Goal: Task Accomplishment & Management: Complete application form

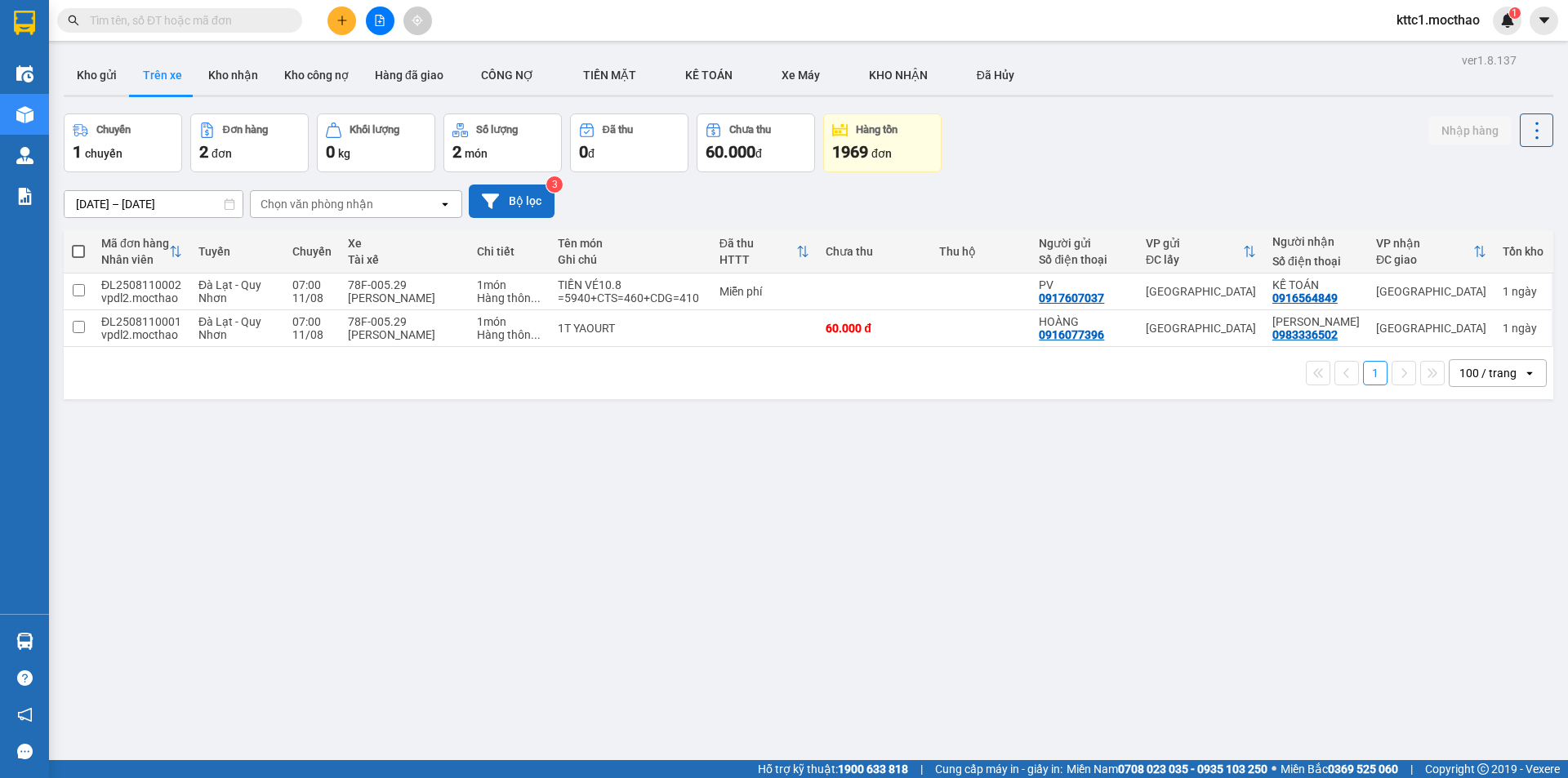
click at [508, 202] on button "Bộ lọc" at bounding box center [511, 200] width 86 height 33
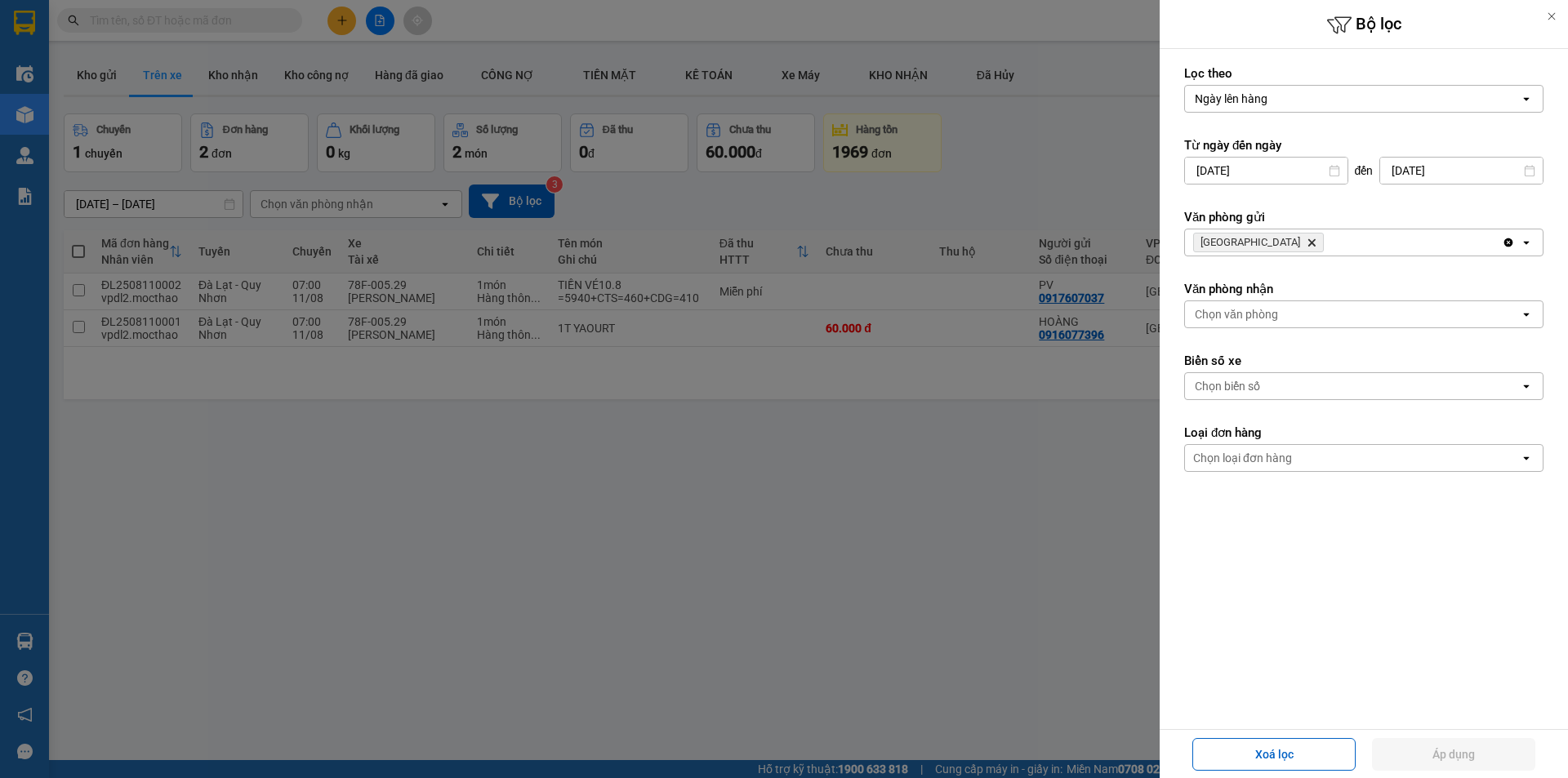
click at [1308, 241] on icon "Đà Lạt, close by backspace" at bounding box center [1311, 243] width 8 height 8
click at [1242, 241] on div "Chọn văn phòng" at bounding box center [1236, 242] width 84 height 16
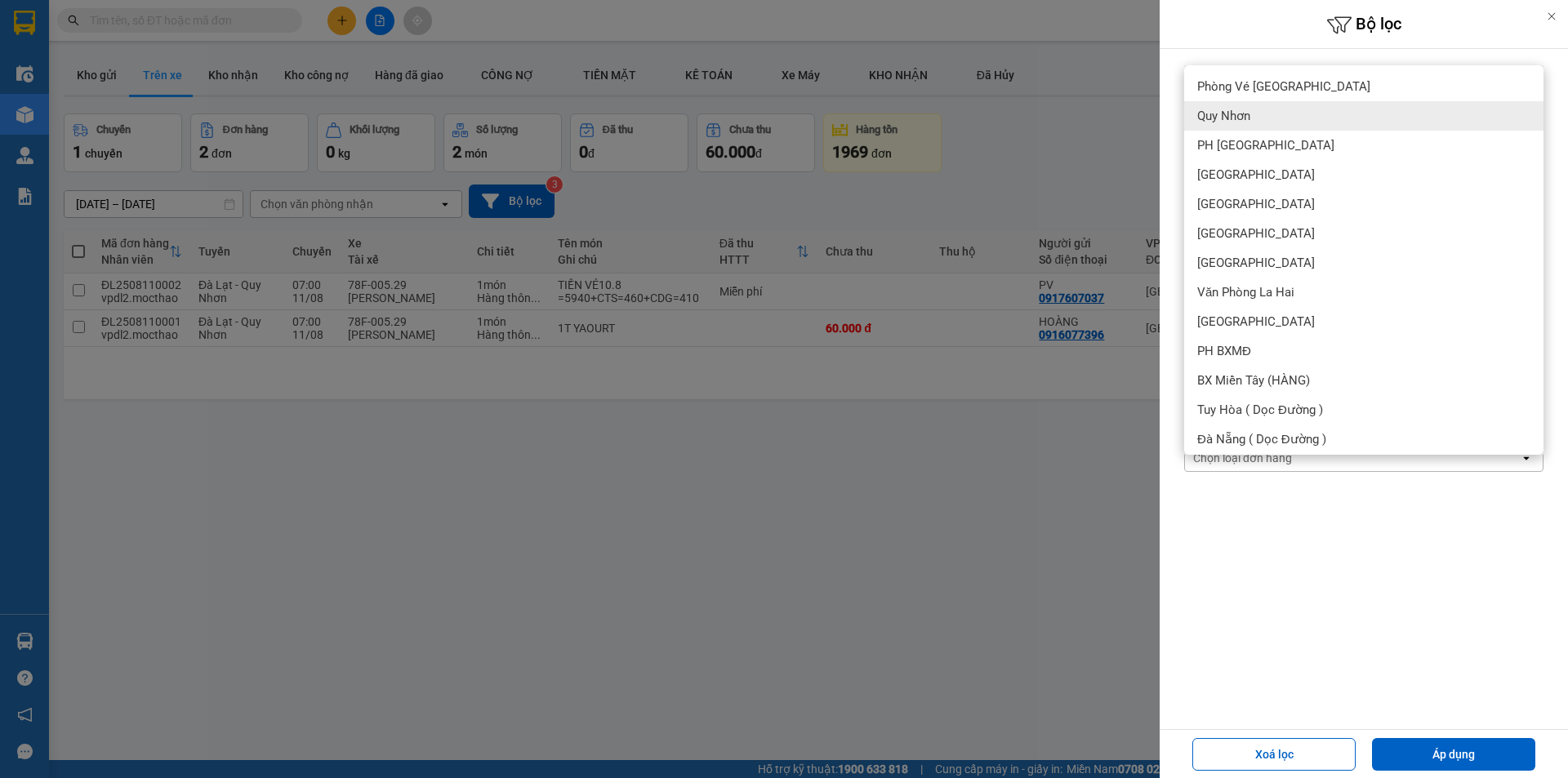
click at [1268, 117] on div "Quy Nhơn" at bounding box center [1364, 116] width 359 height 29
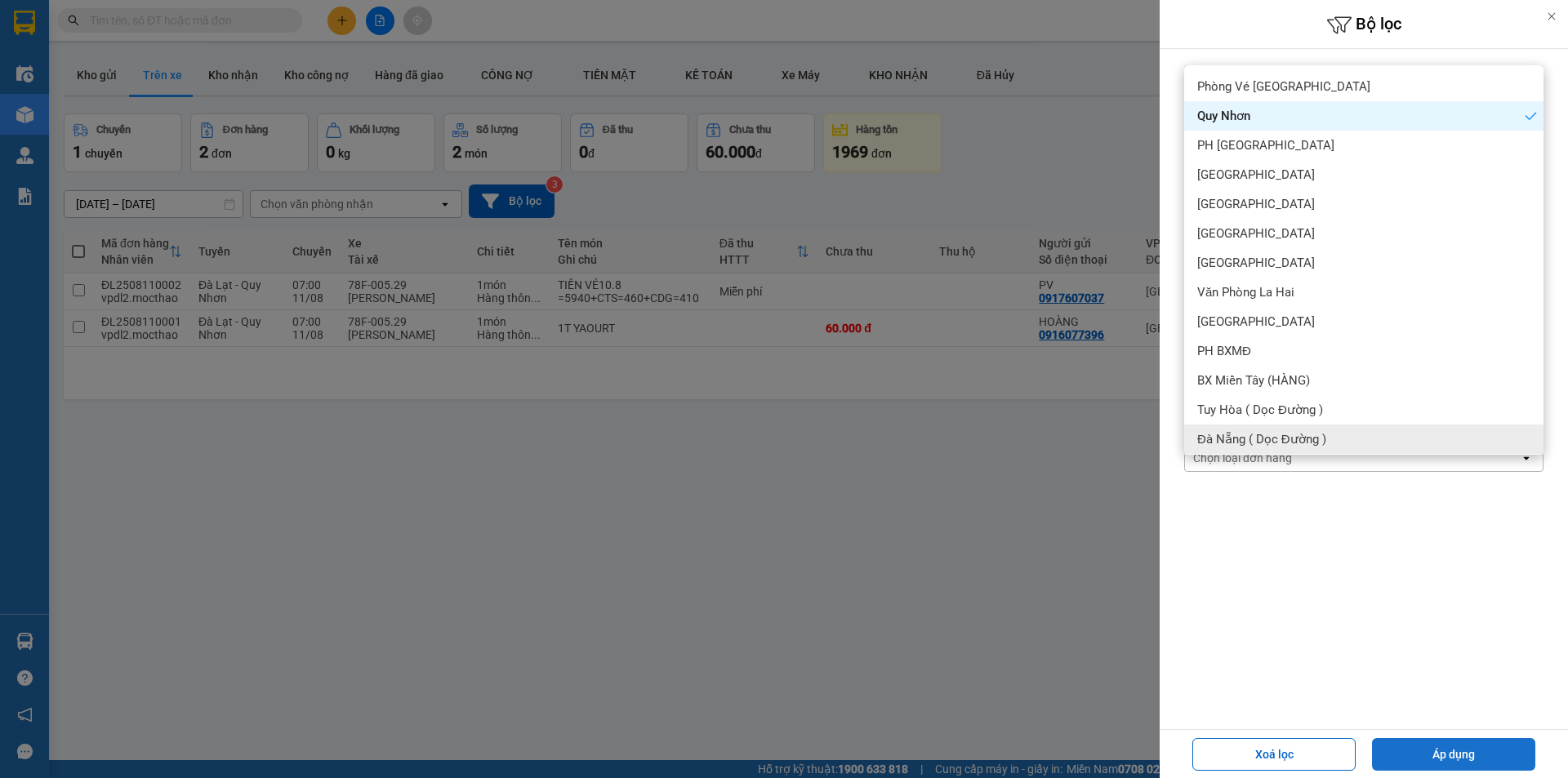
click at [1469, 760] on button "Áp dụng" at bounding box center [1453, 754] width 163 height 32
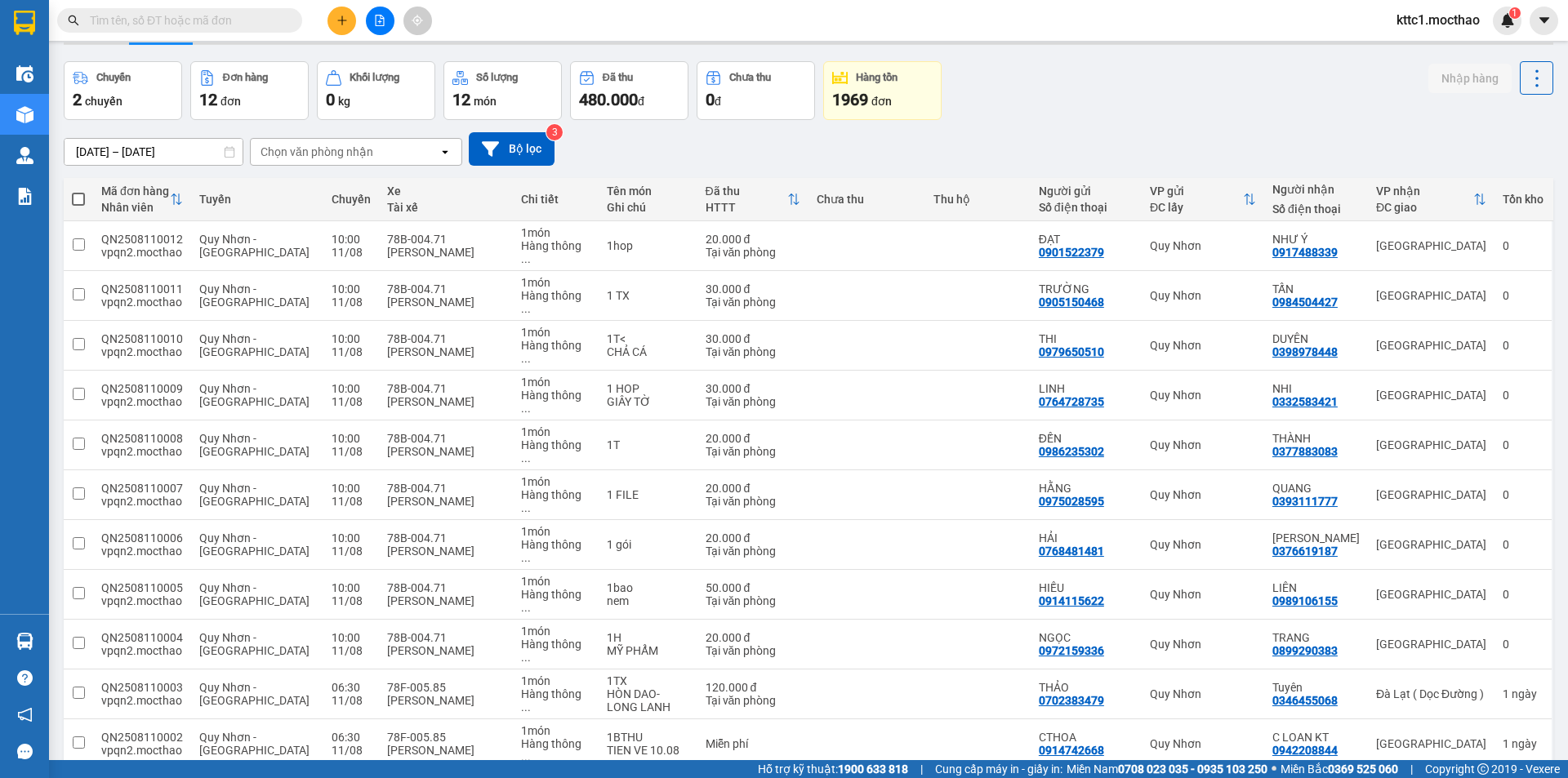
scroll to position [75, 0]
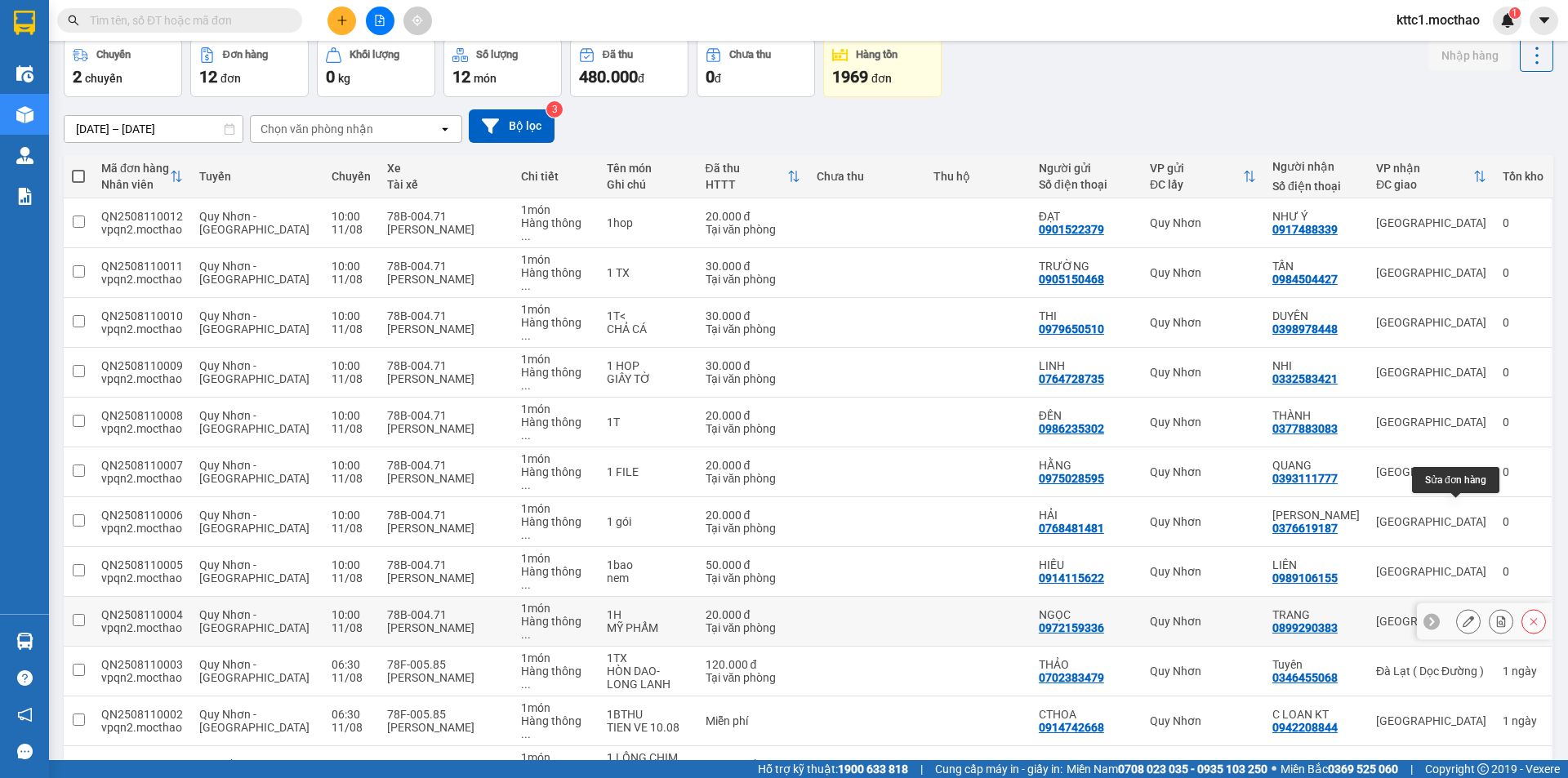
click at [1463, 616] on icon at bounding box center [1468, 621] width 11 height 11
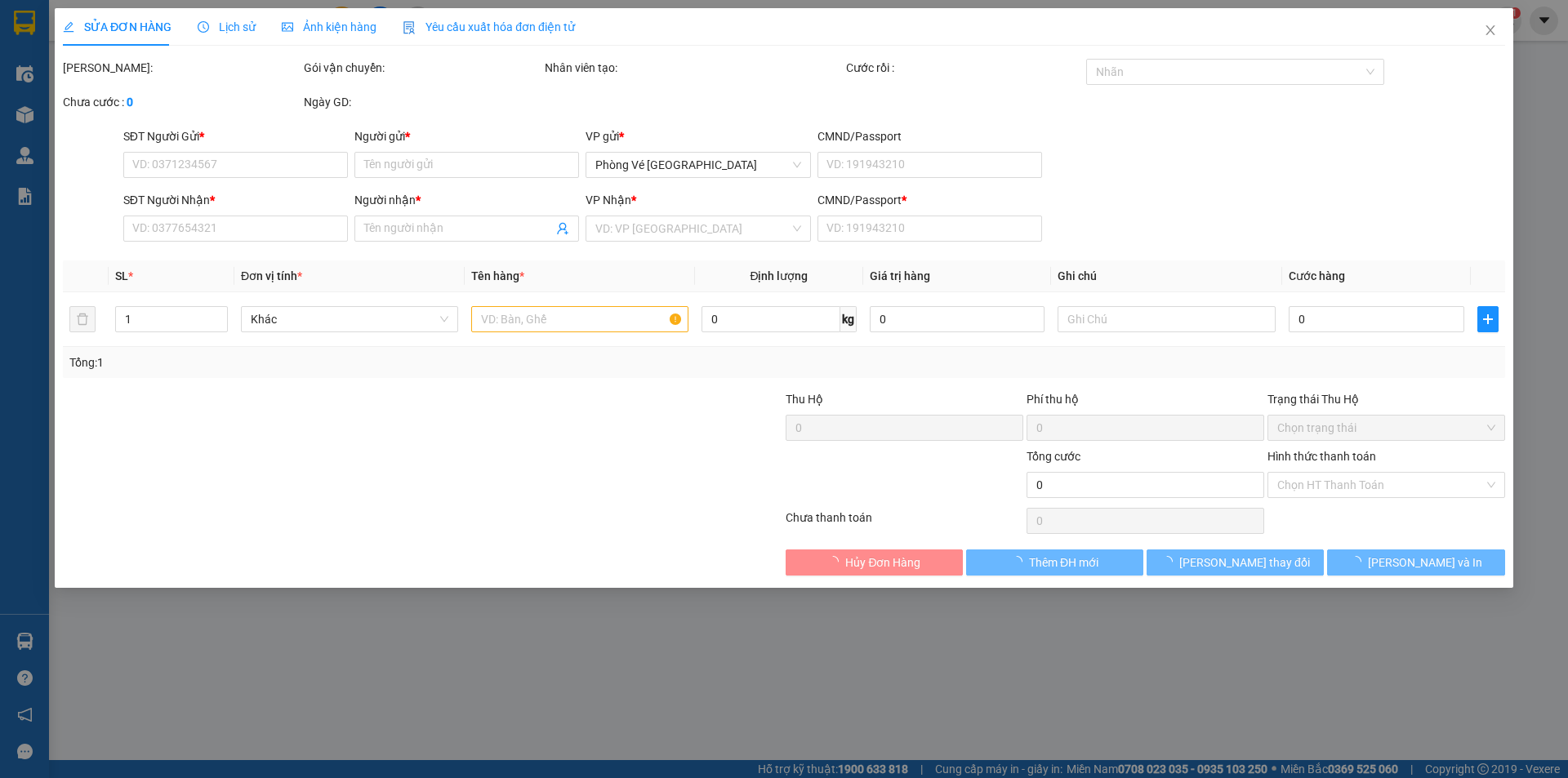
type input "0972159336"
type input "NGỌC"
type input "0899290383"
type input "TRANG"
type input "a"
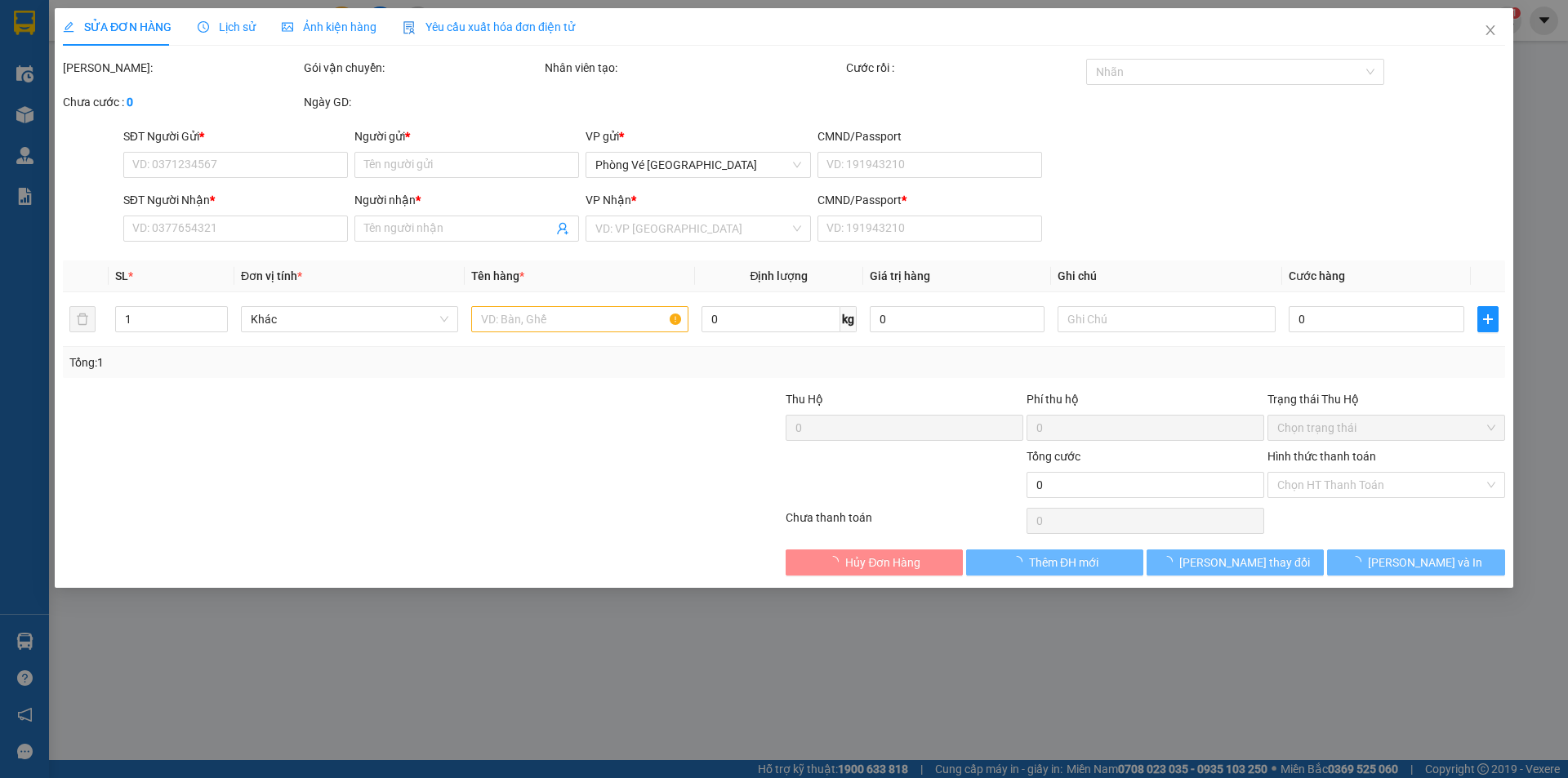
type input "20.000"
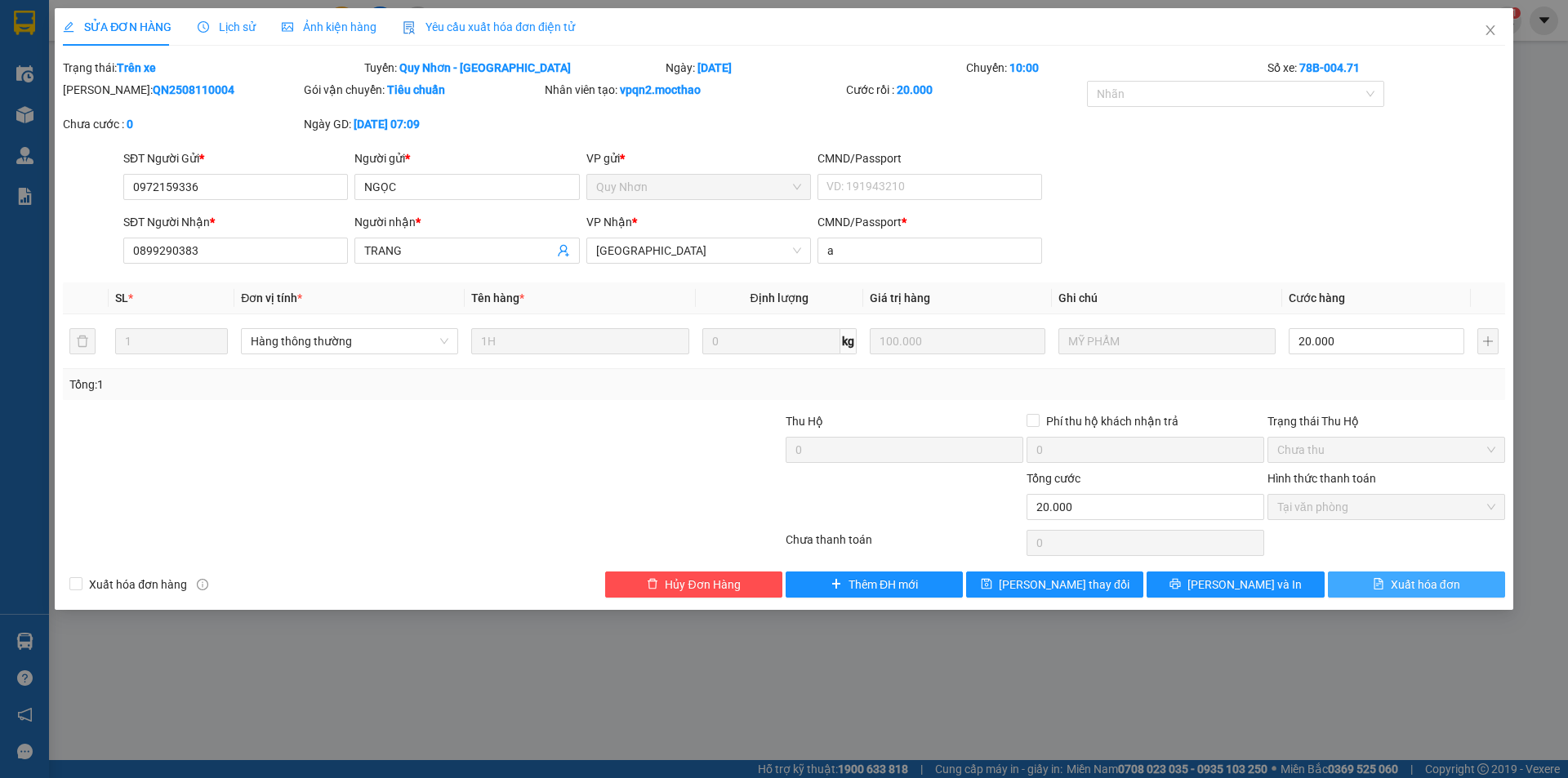
drag, startPoint x: 1408, startPoint y: 587, endPoint x: 1406, endPoint y: 577, distance: 10.2
click at [1406, 587] on span "Xuất hóa đơn" at bounding box center [1425, 584] width 69 height 18
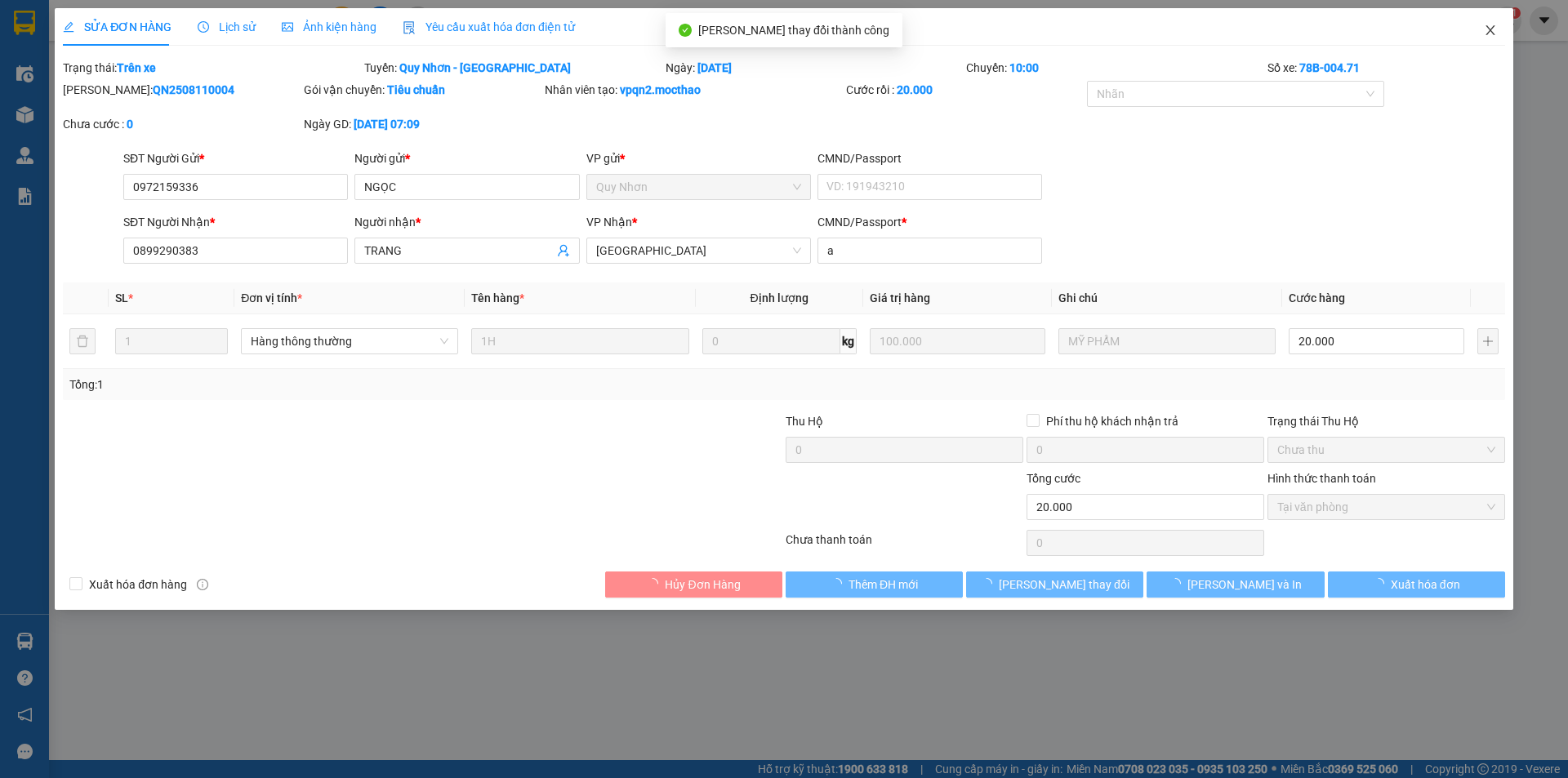
checkbox input "true"
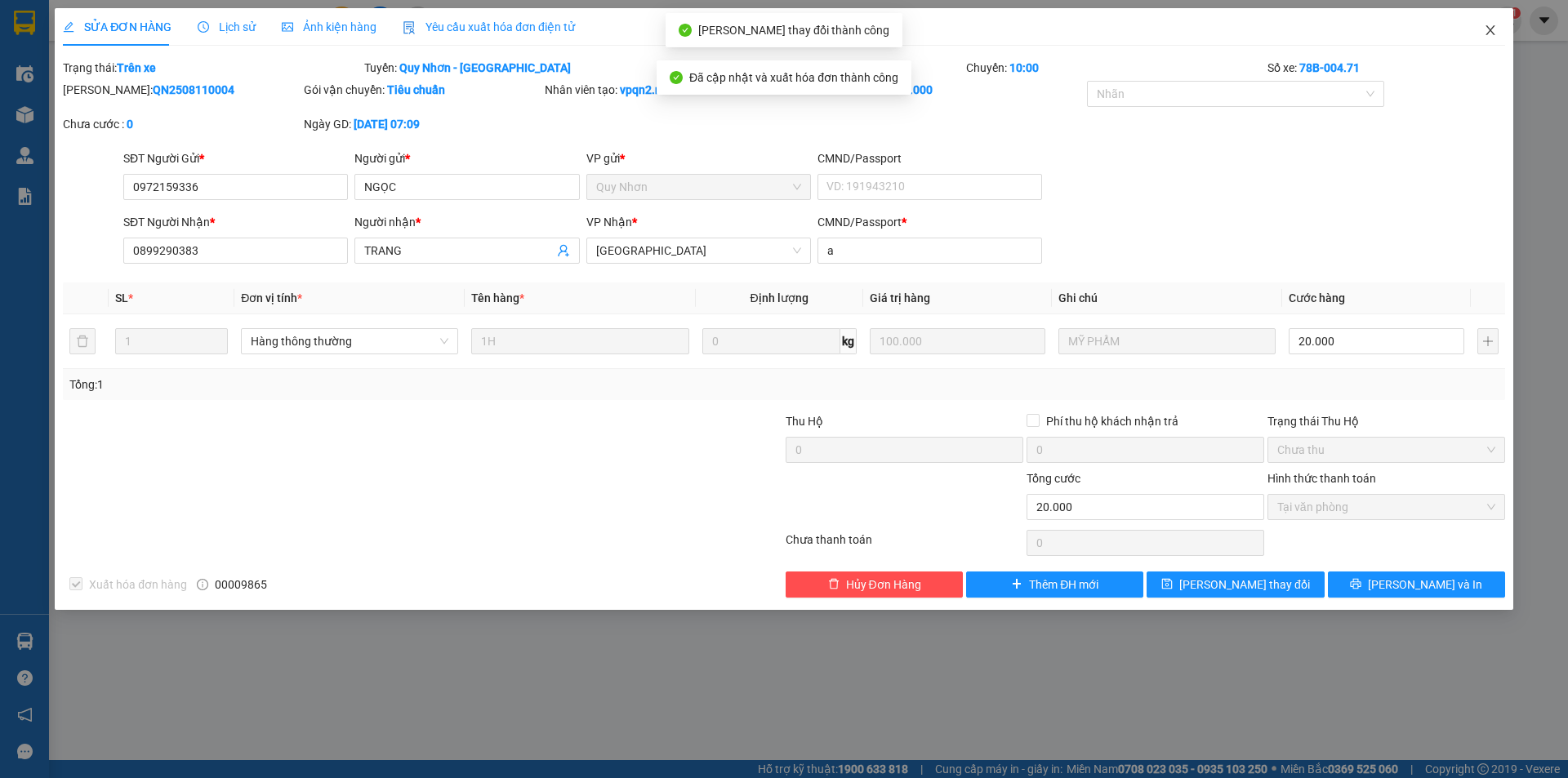
click at [1485, 28] on icon "close" at bounding box center [1490, 30] width 13 height 13
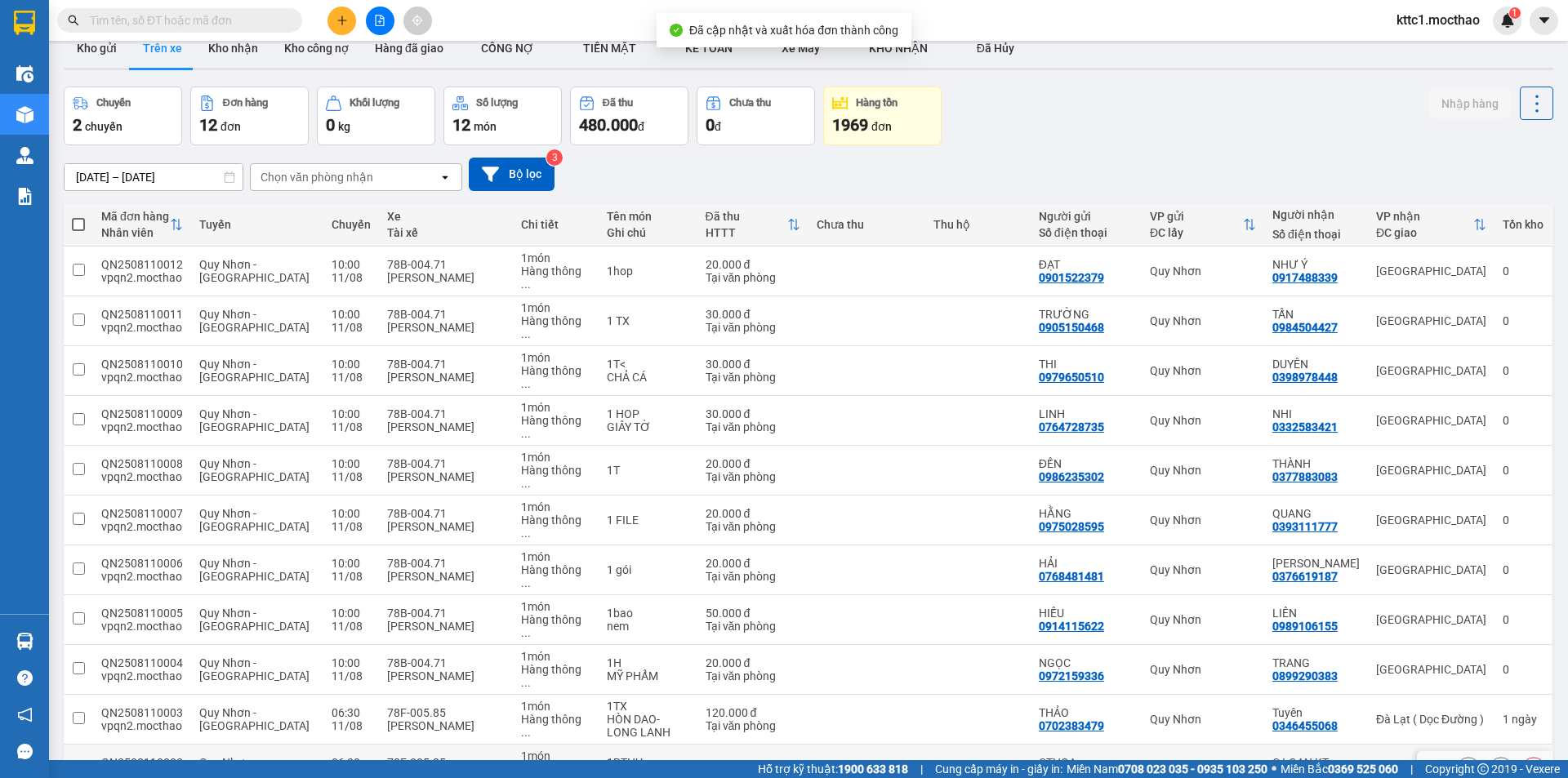
scroll to position [75, 0]
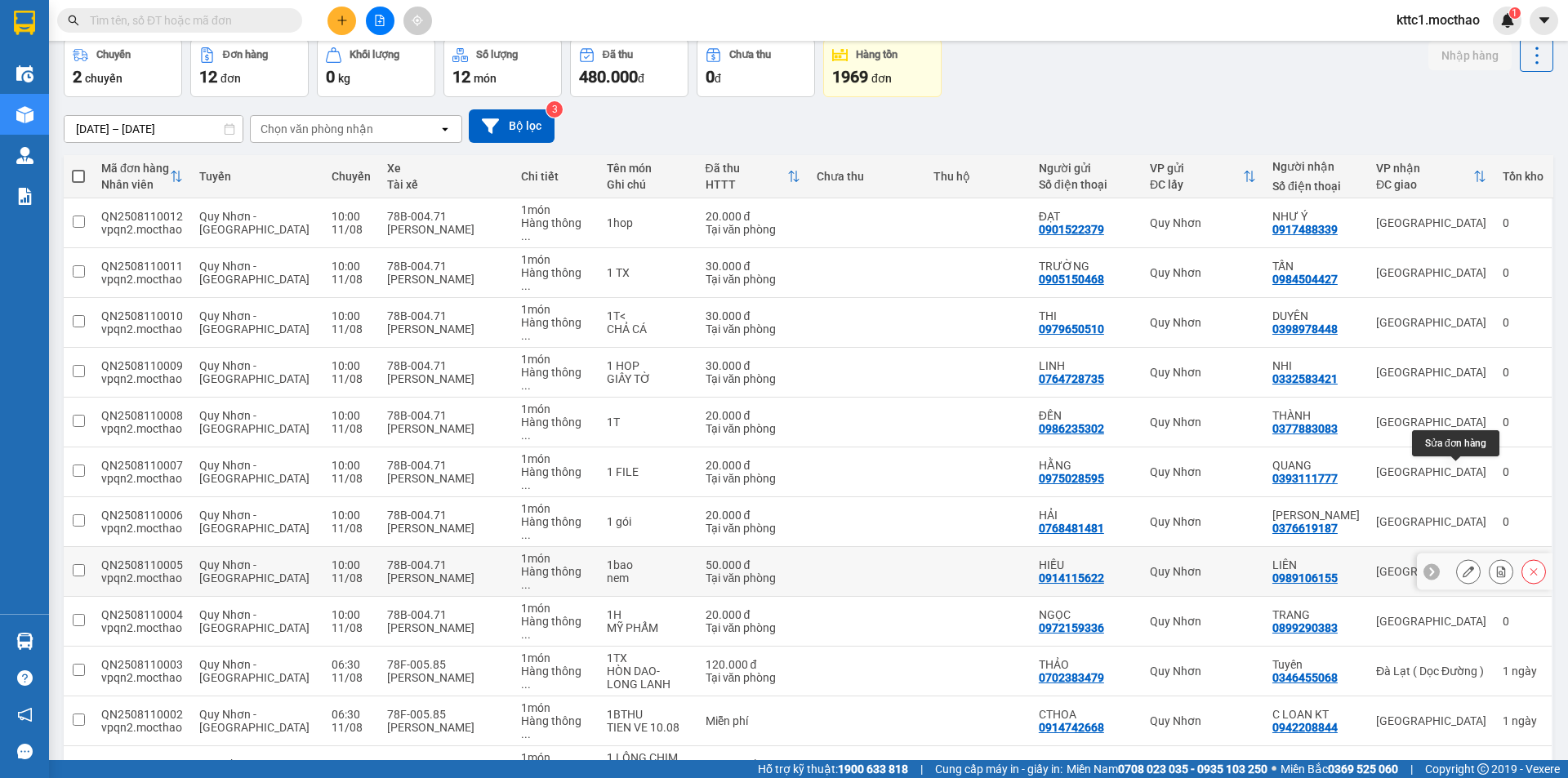
click at [1463, 565] on icon at bounding box center [1468, 571] width 11 height 11
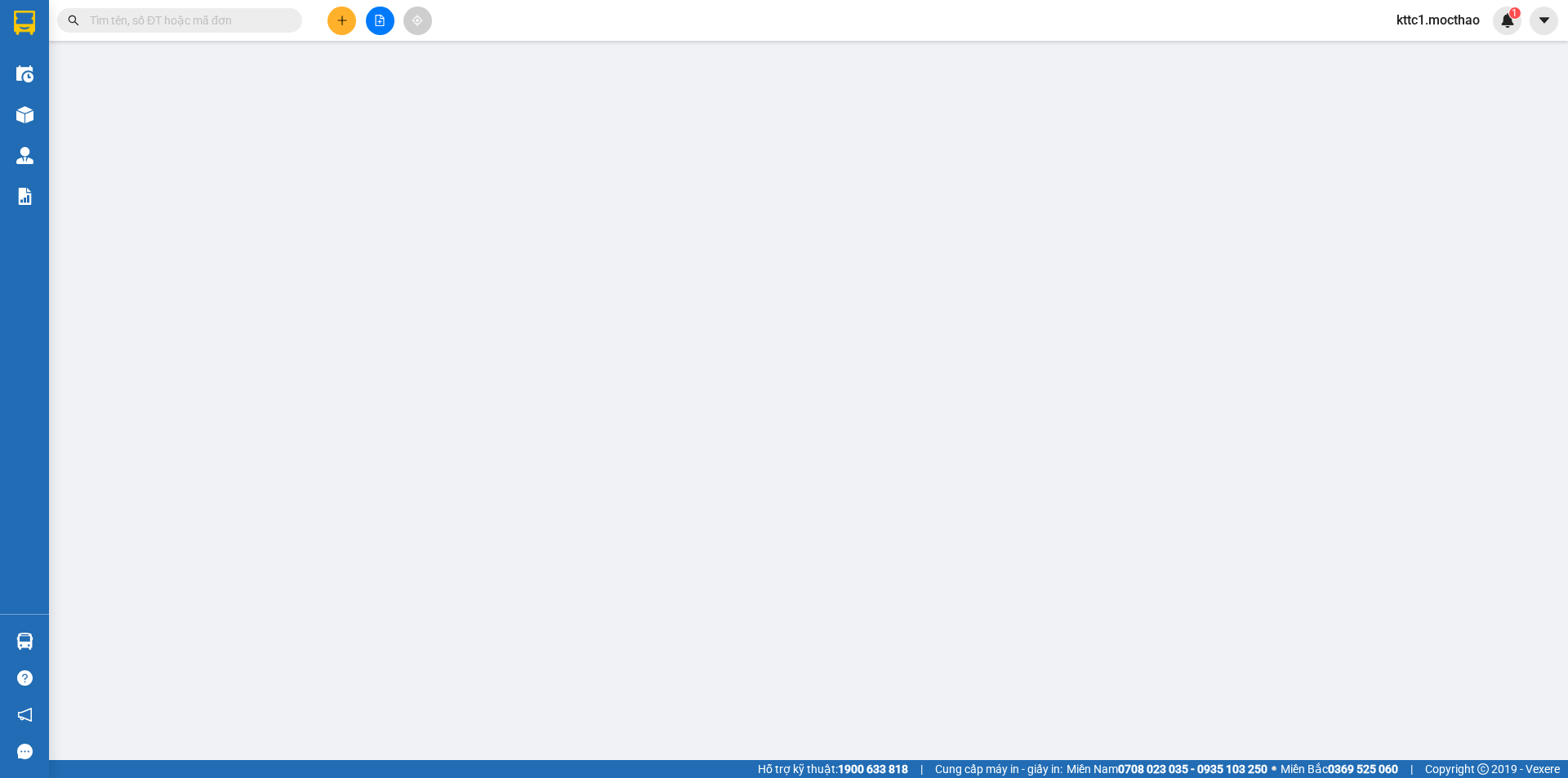
type input "0914115622"
type input "HIẾU"
type input "0989106155"
type input "LIÊN"
type input "A"
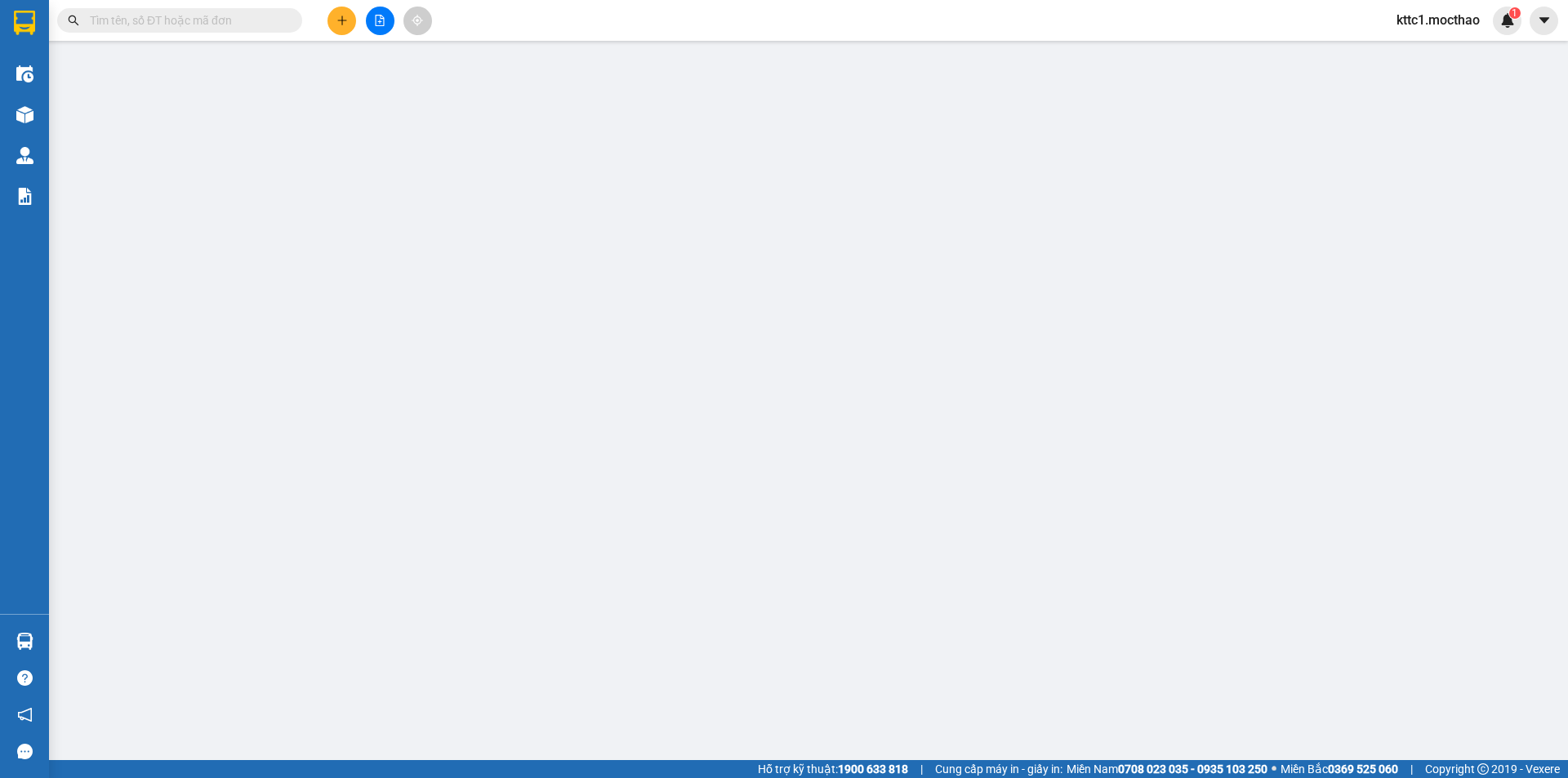
type input "50.000"
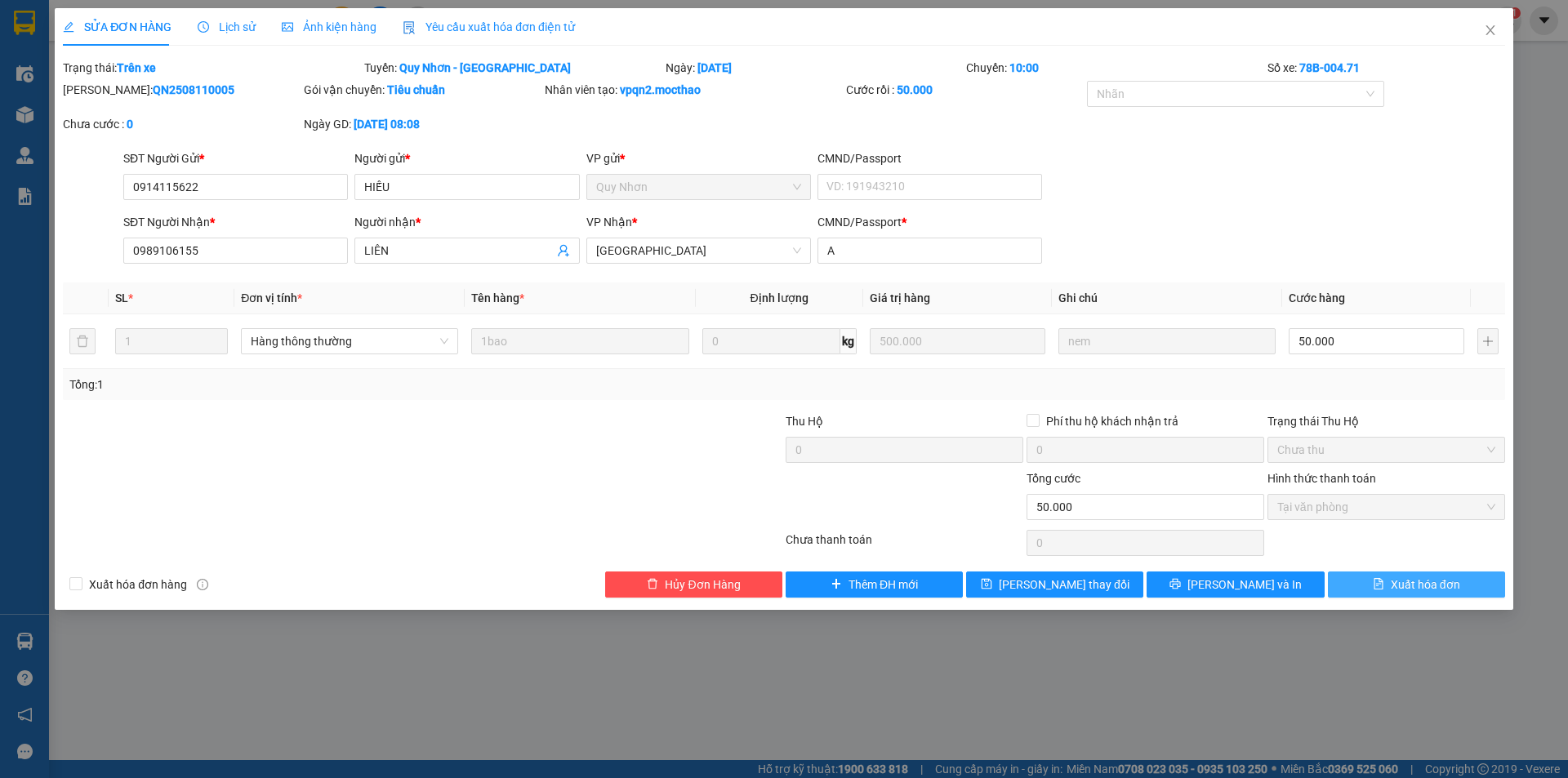
click at [1416, 580] on span "Xuất hóa đơn" at bounding box center [1425, 584] width 69 height 18
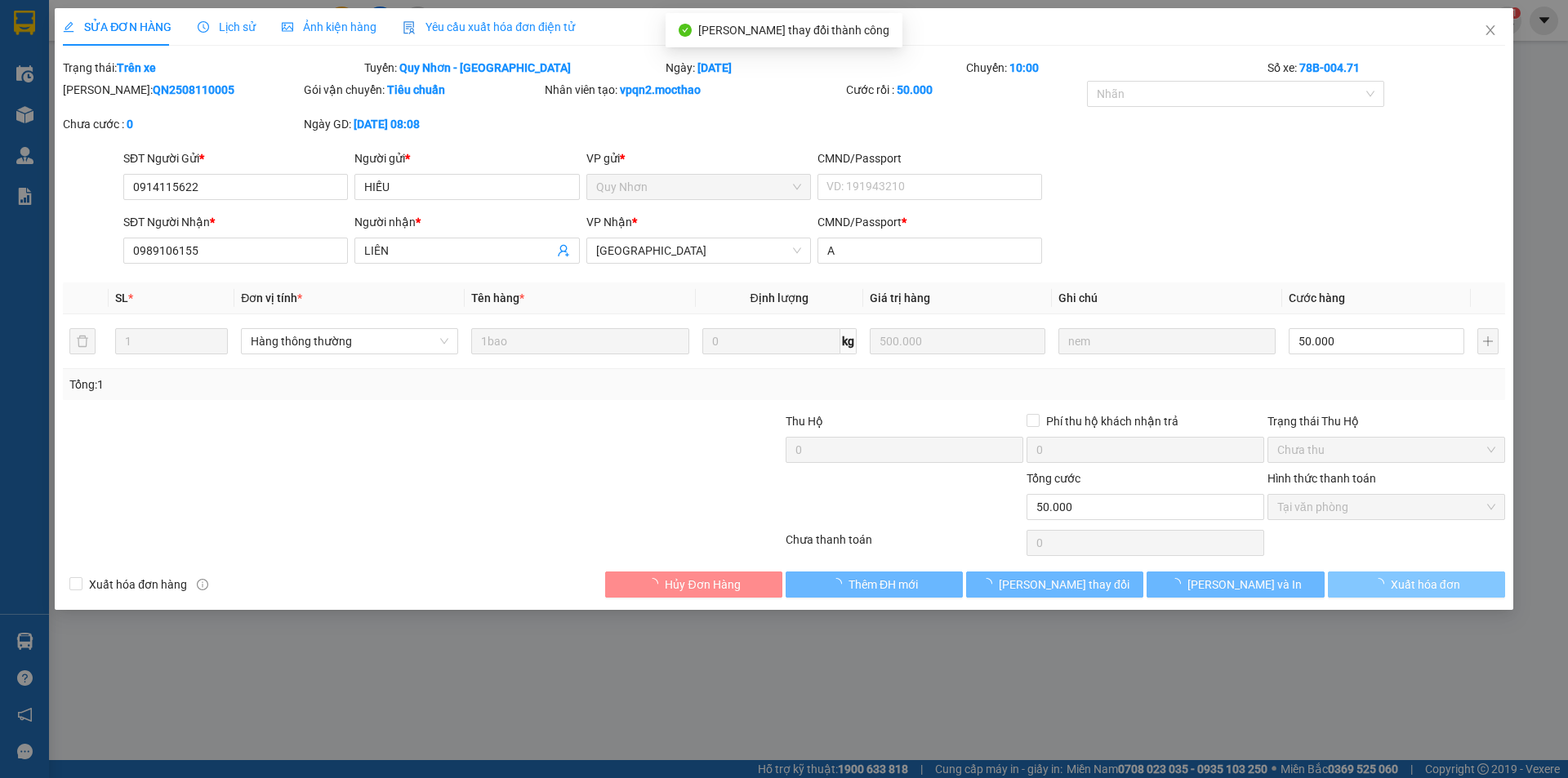
checkbox input "true"
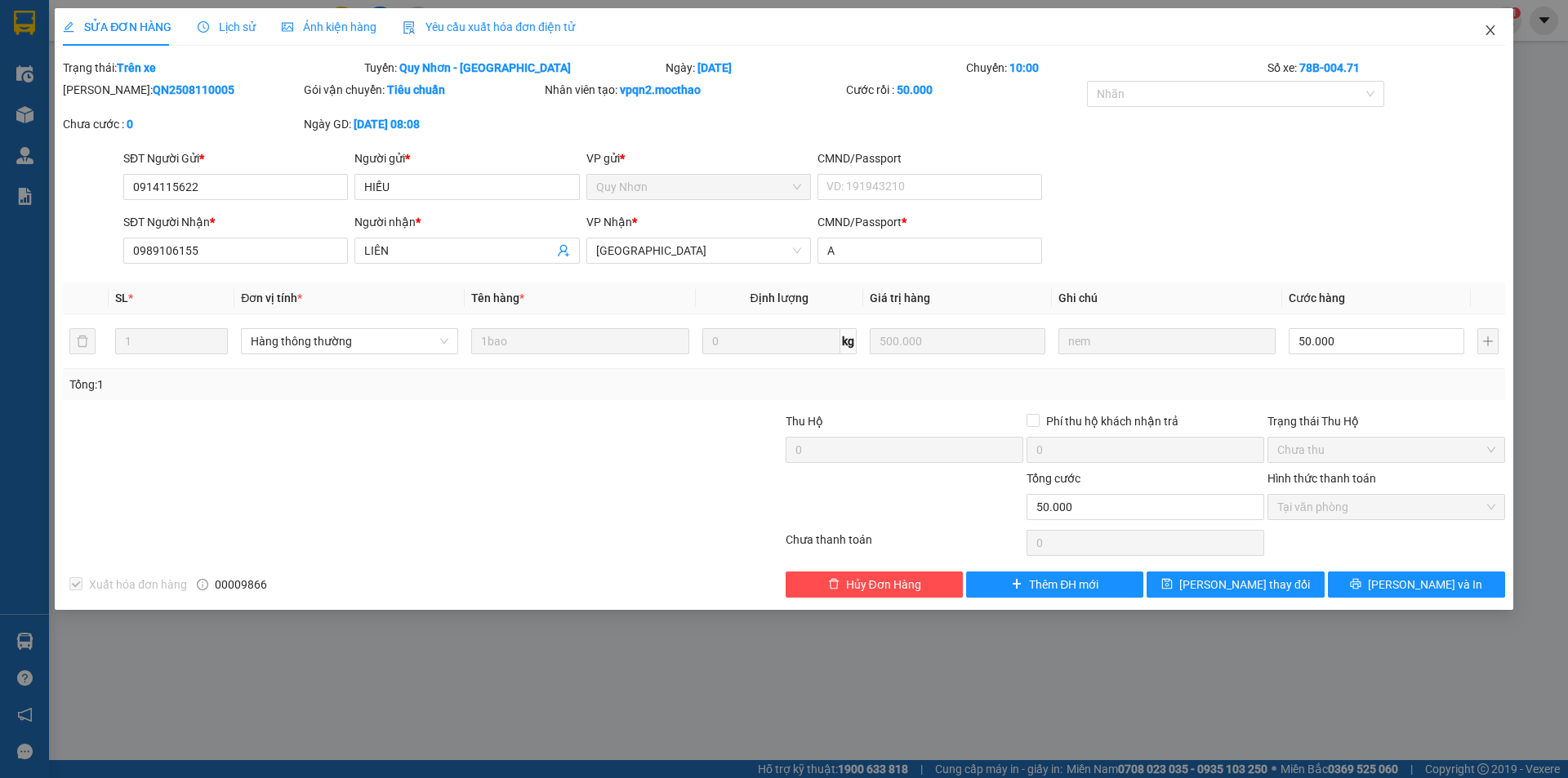
click at [1489, 34] on icon "close" at bounding box center [1490, 30] width 13 height 13
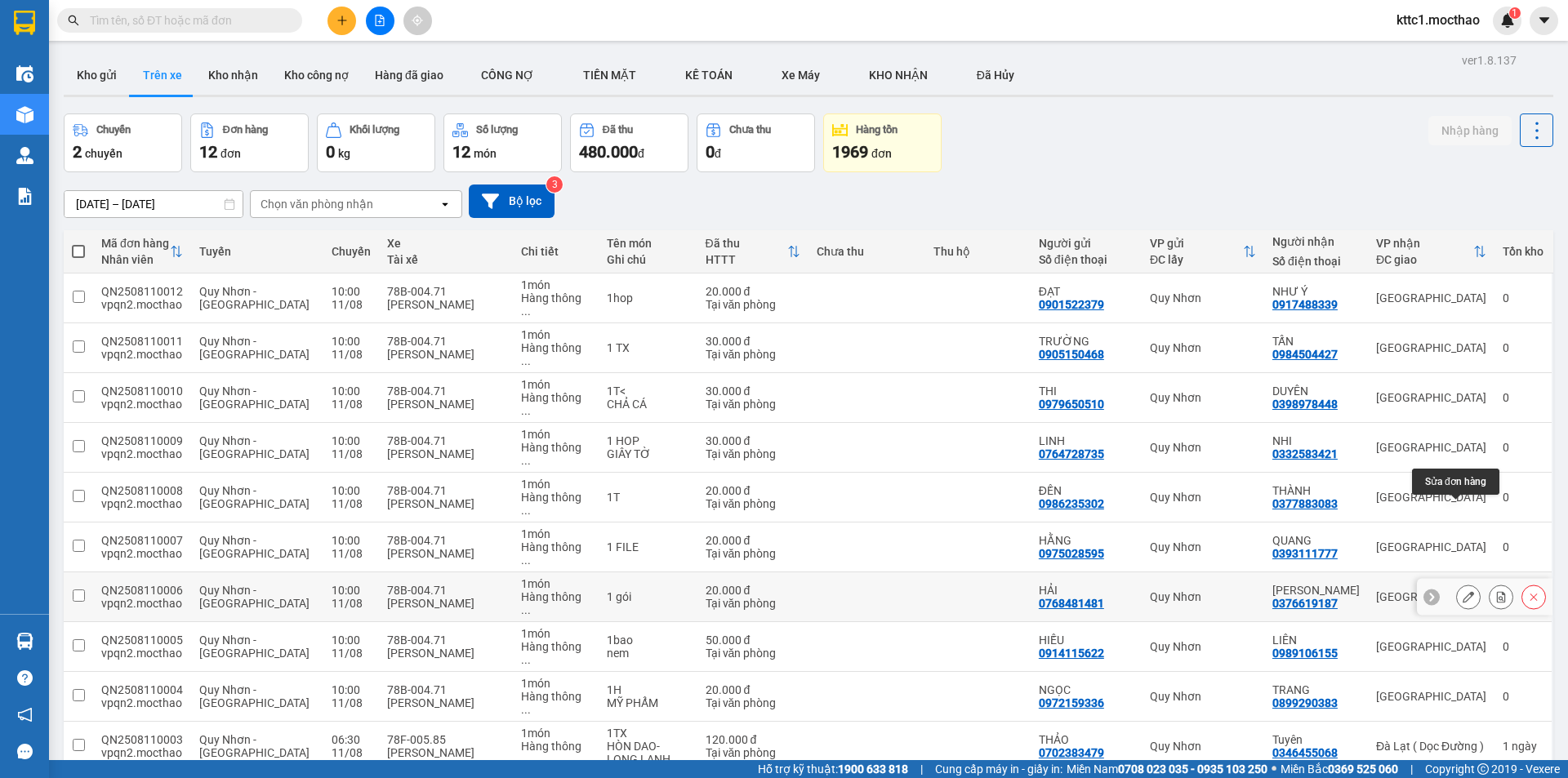
click at [1463, 591] on icon at bounding box center [1468, 597] width 11 height 11
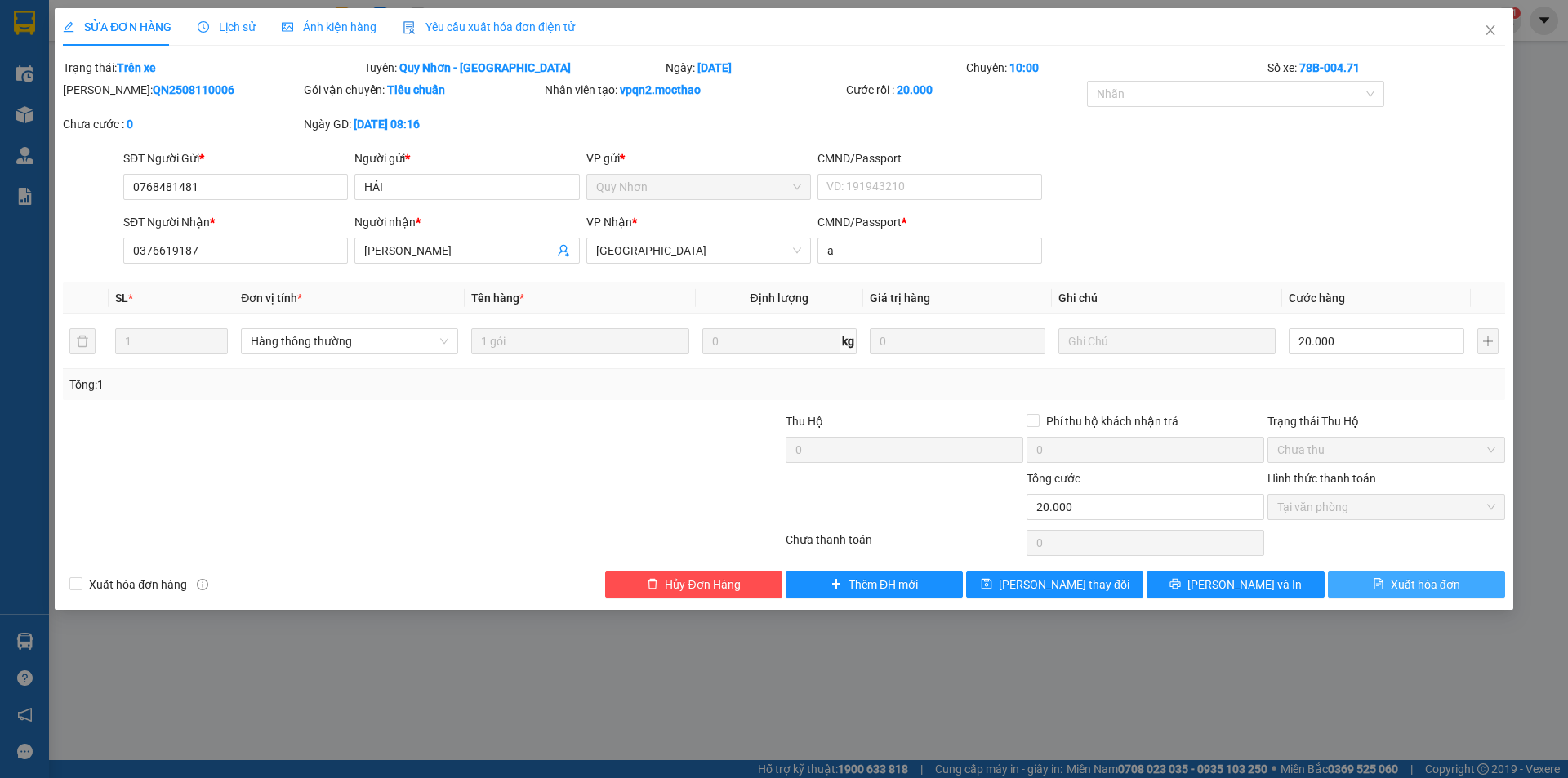
click at [1392, 595] on button "Xuất hóa đơn" at bounding box center [1416, 583] width 177 height 26
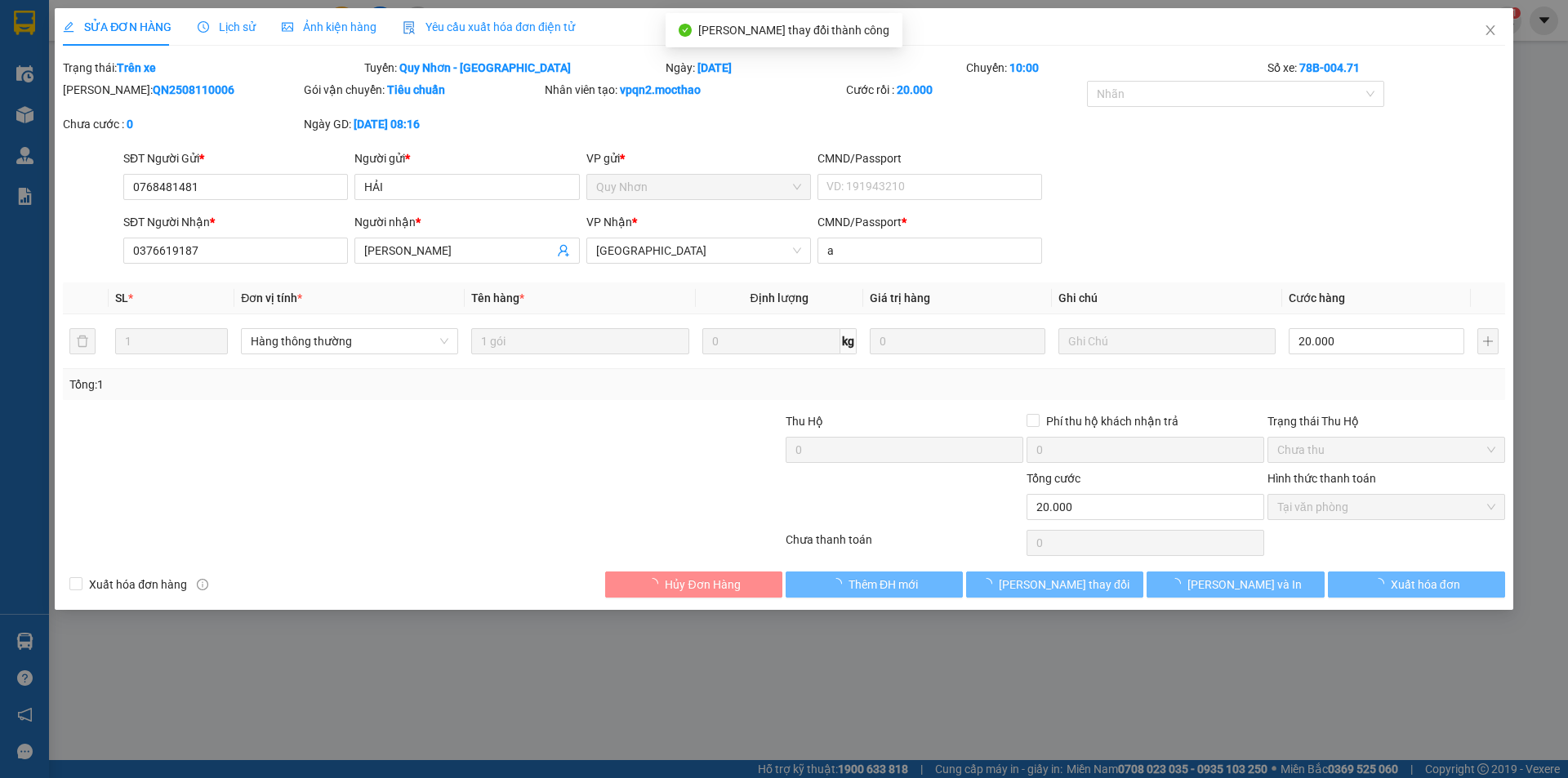
checkbox input "true"
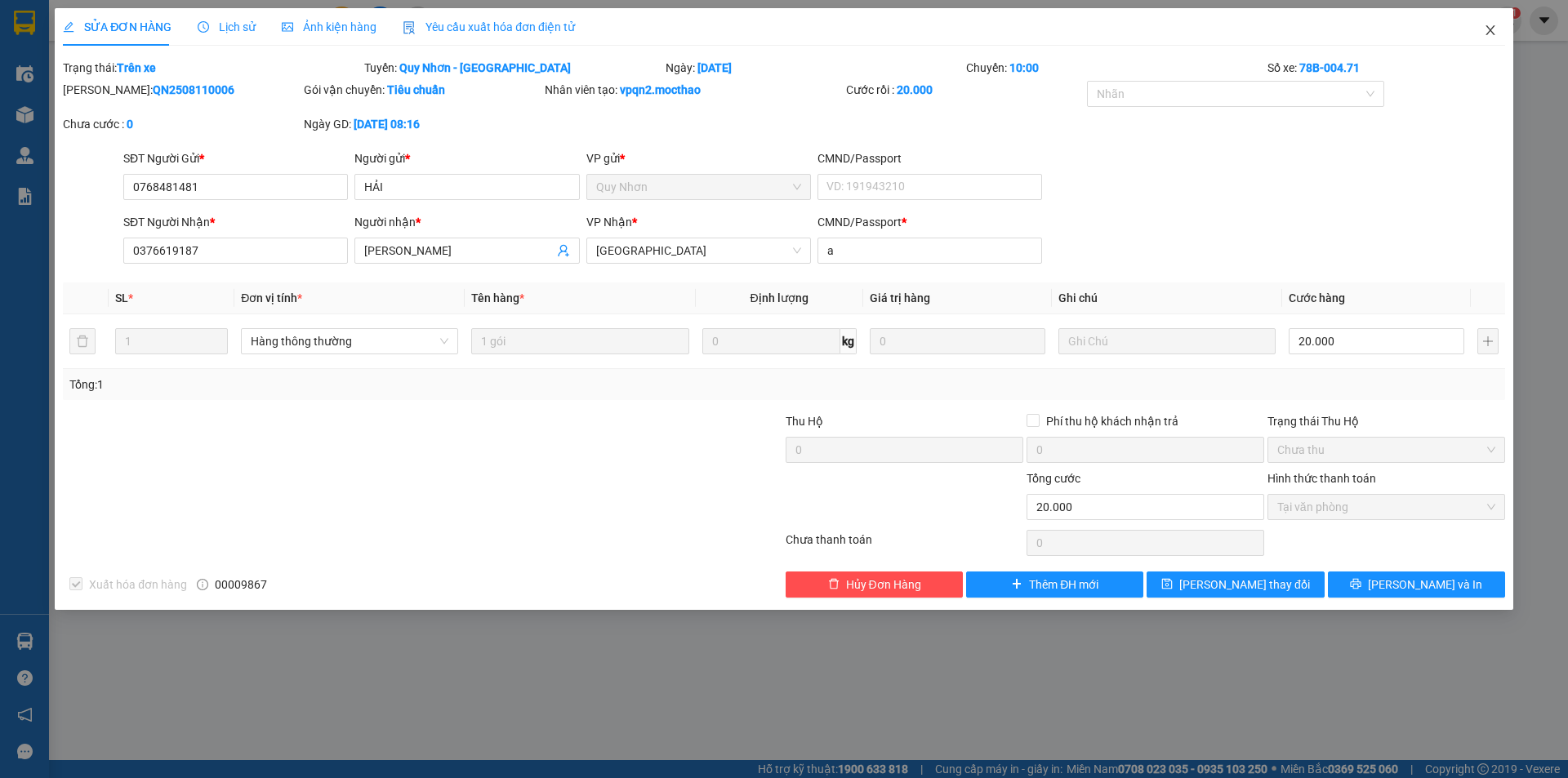
click at [1487, 29] on icon "close" at bounding box center [1490, 30] width 13 height 13
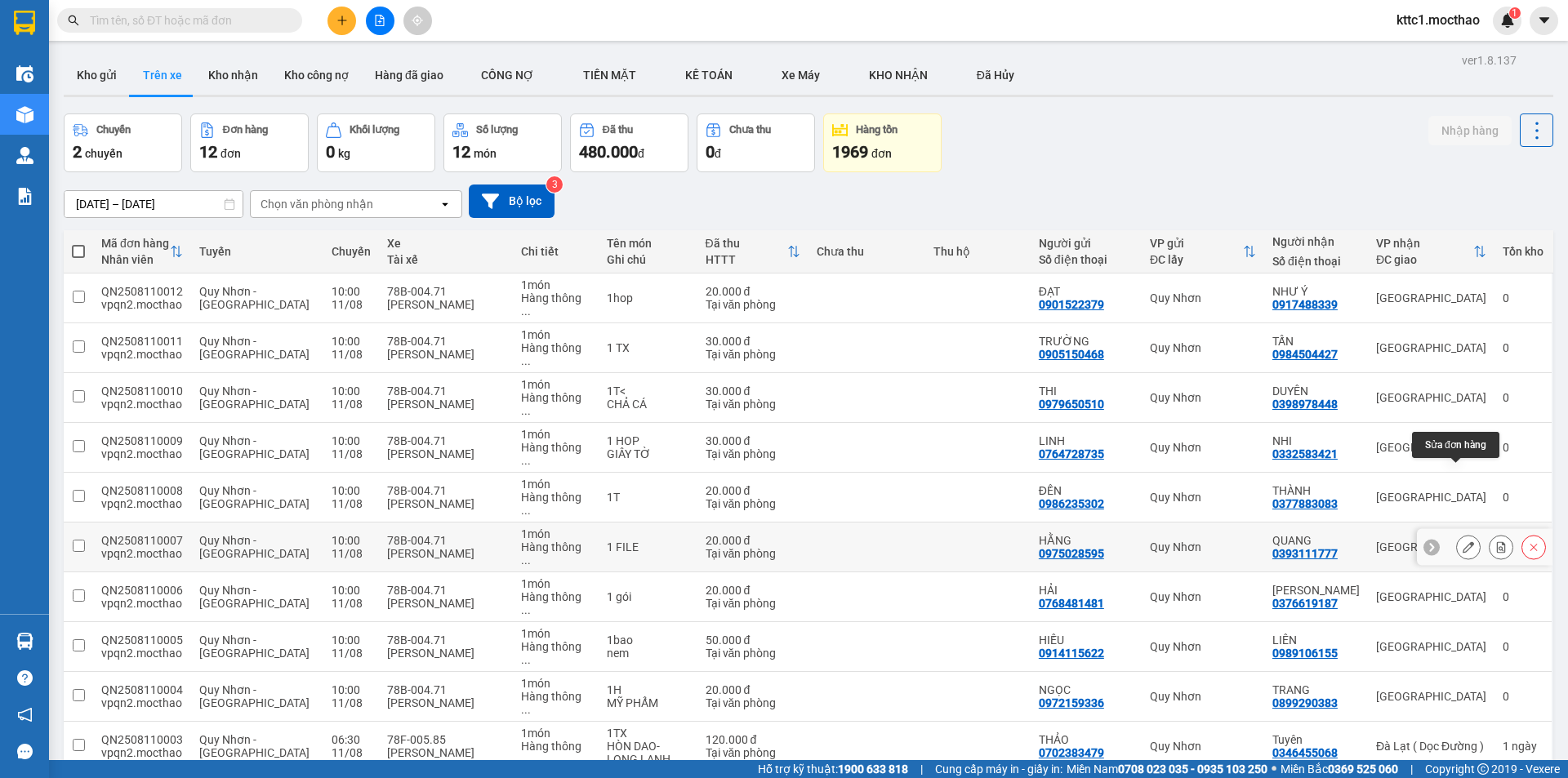
click at [1463, 541] on icon at bounding box center [1468, 547] width 11 height 11
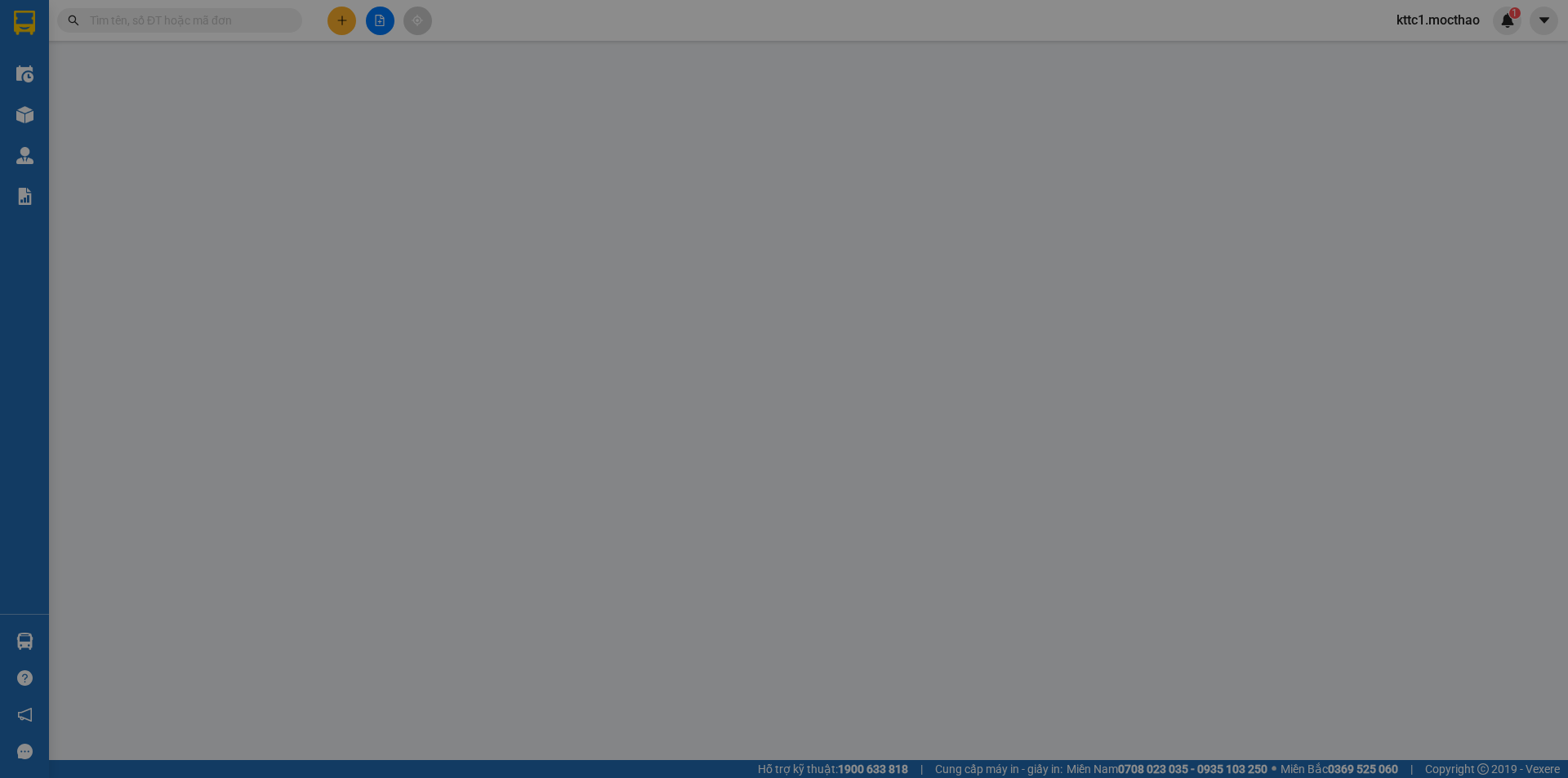
type input "0975028595"
type input "HẰNG"
type input "0393111777"
type input "QUANG"
type input "A"
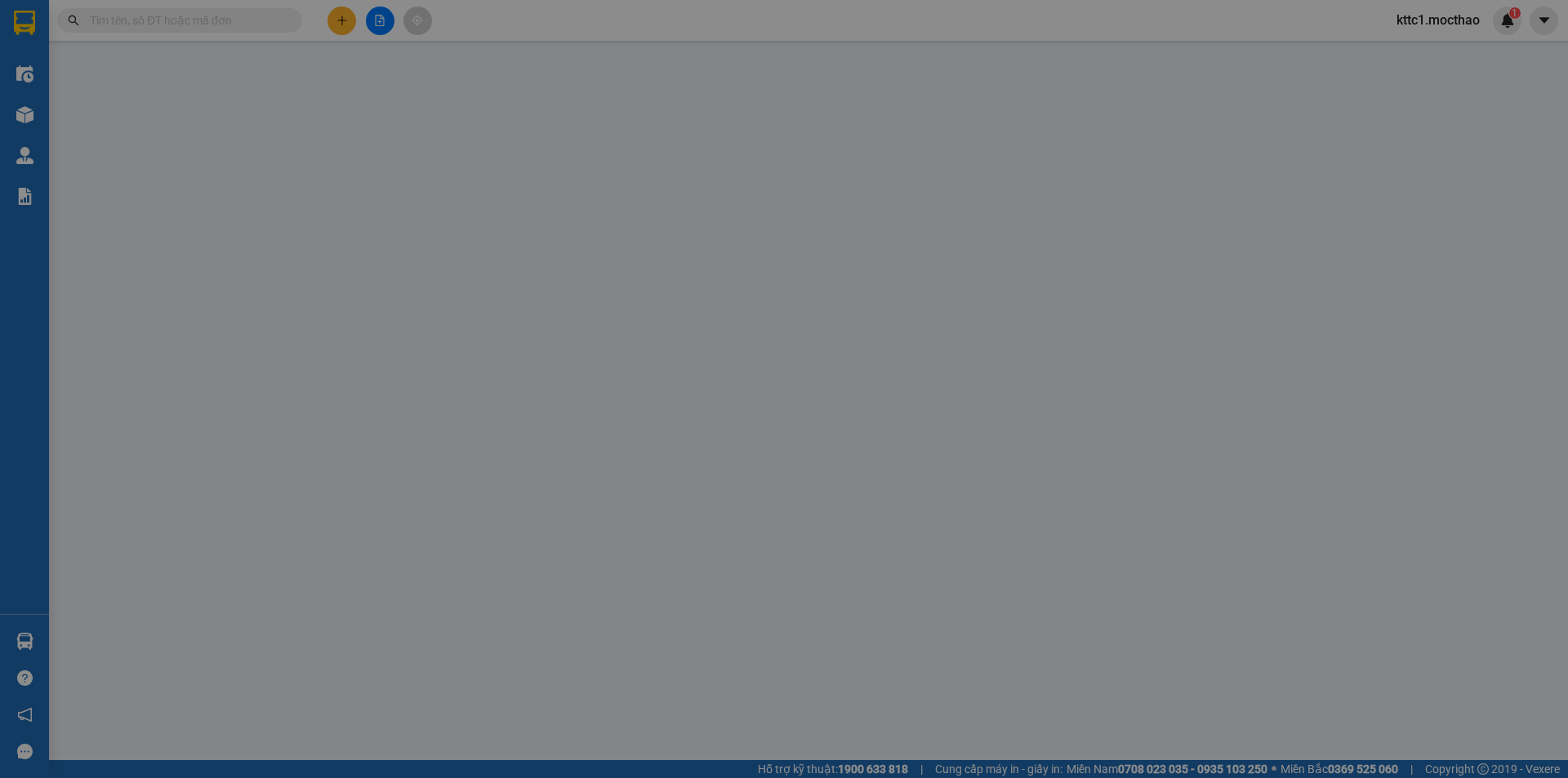
type input "20.000"
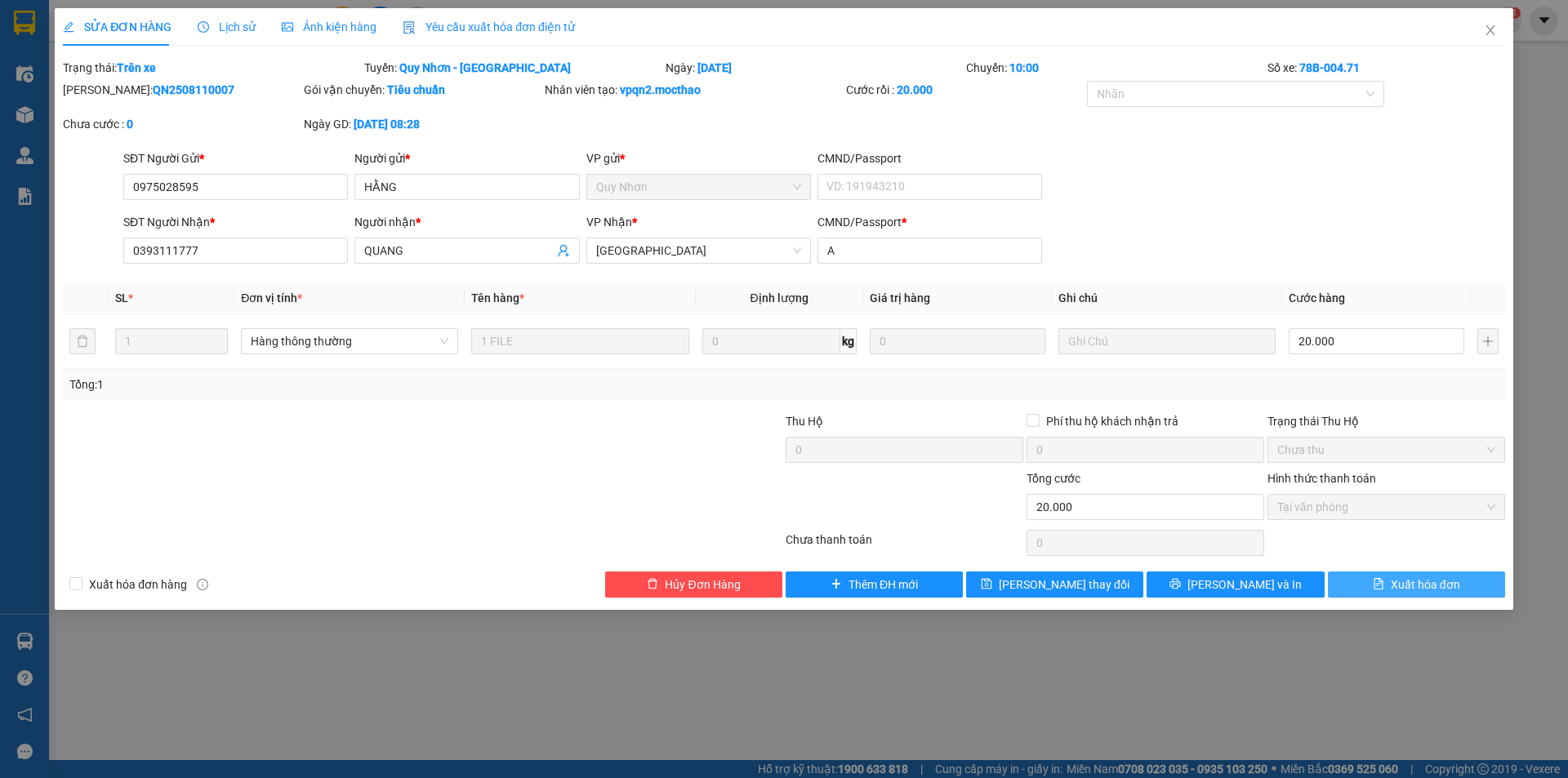
click at [1392, 577] on span "Xuất hóa đơn" at bounding box center [1425, 584] width 69 height 18
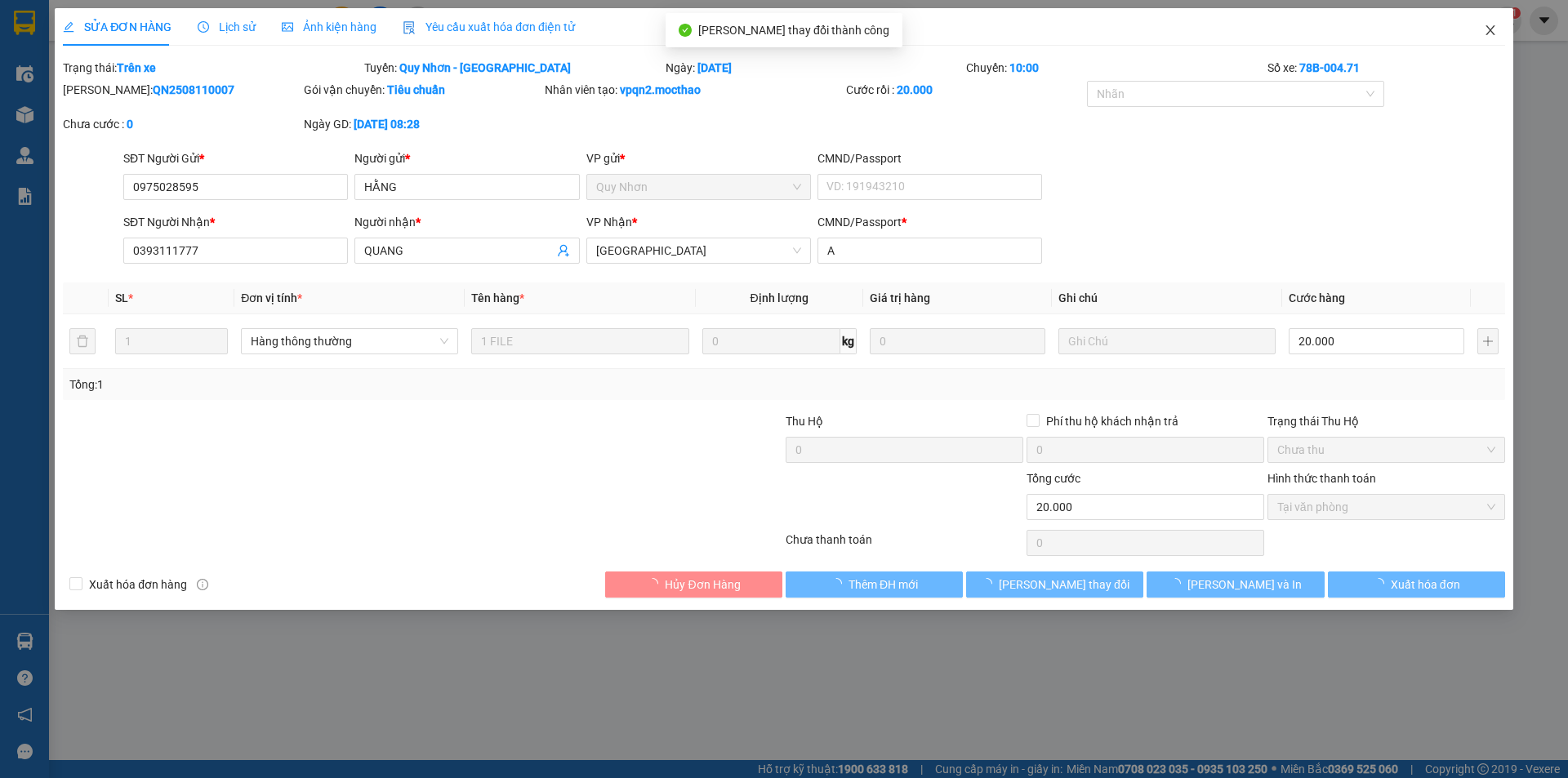
checkbox input "true"
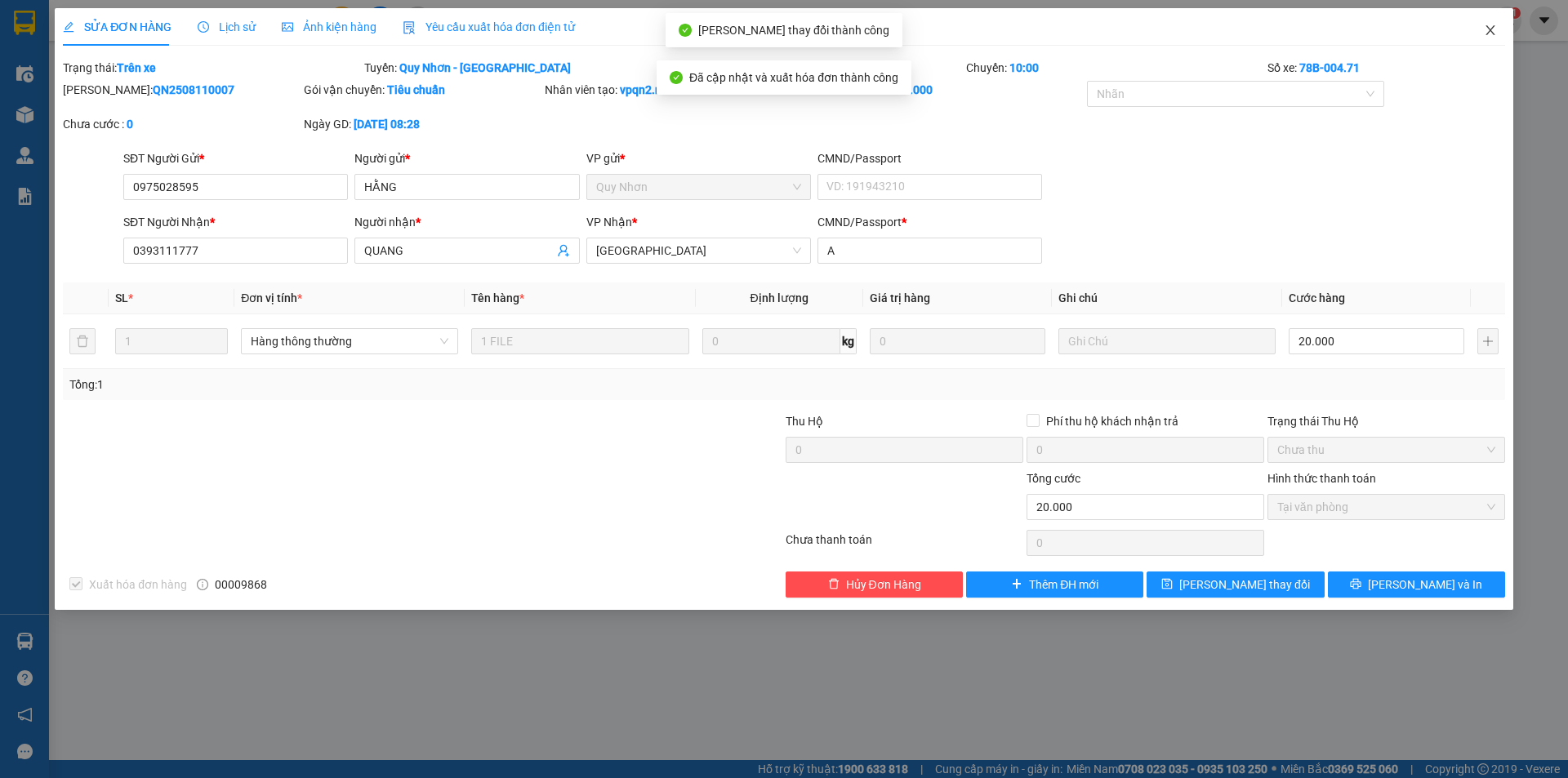
click at [1490, 27] on icon "close" at bounding box center [1490, 30] width 13 height 13
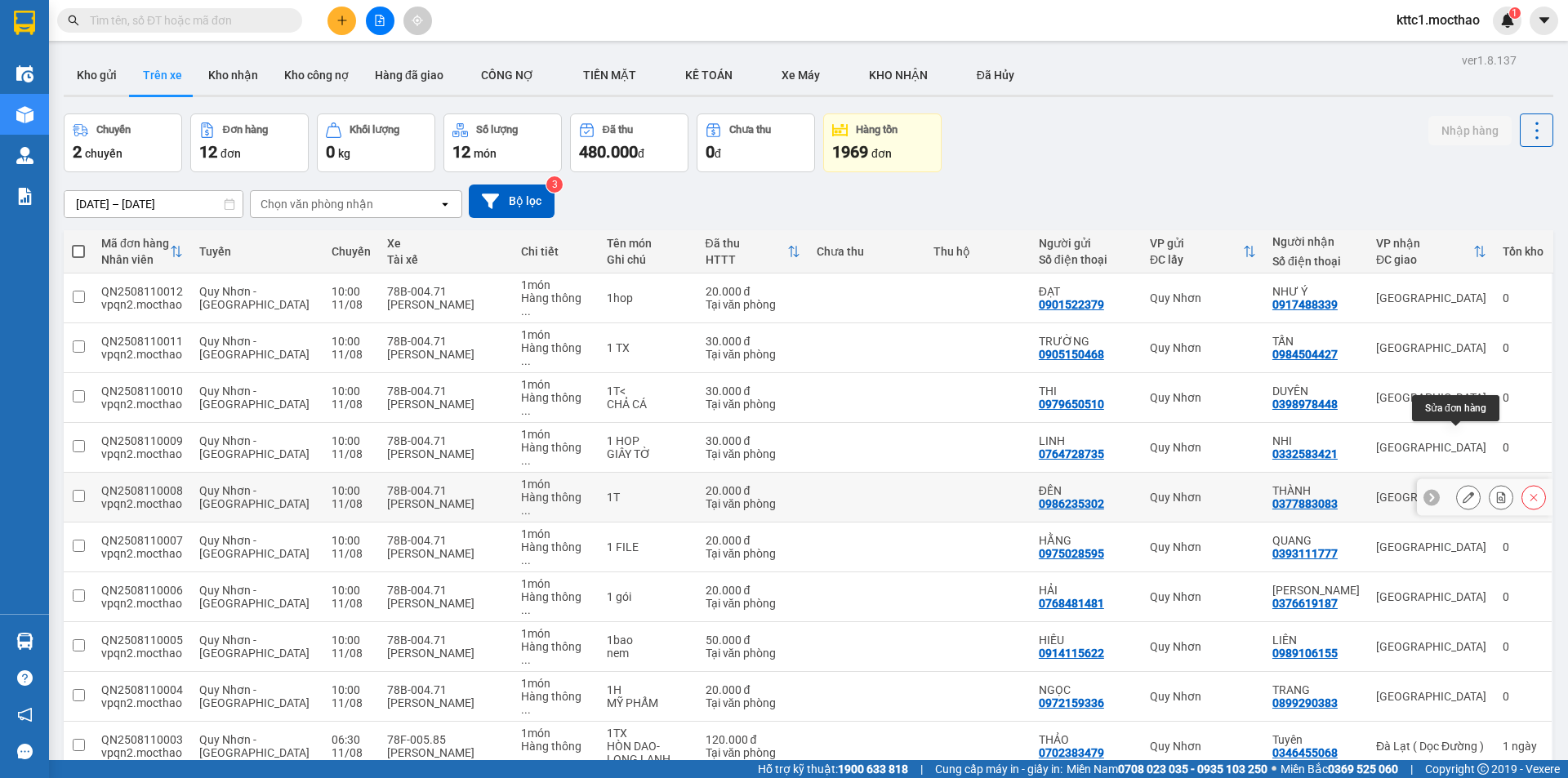
click at [1463, 491] on icon at bounding box center [1468, 497] width 11 height 11
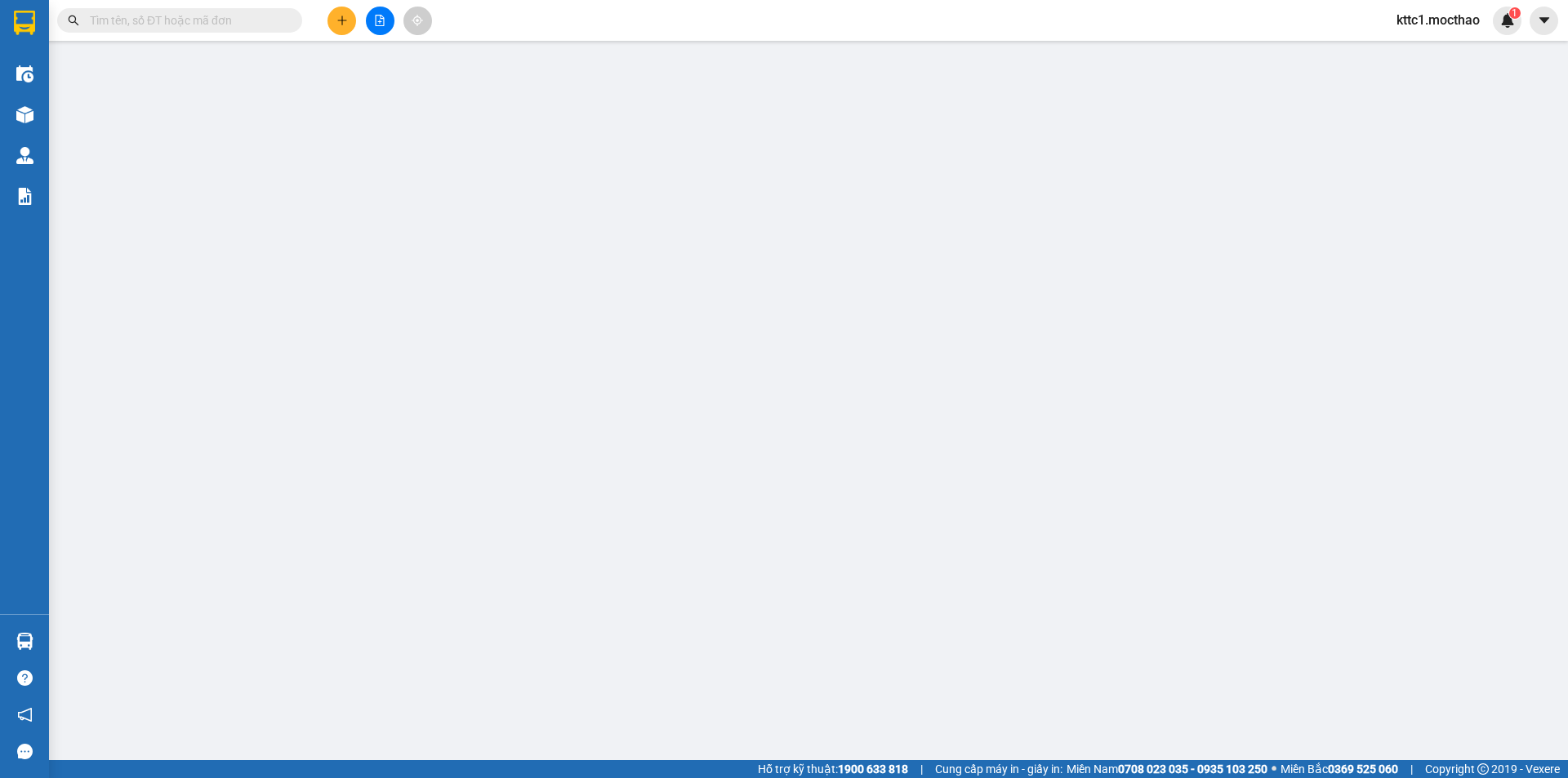
type input "0986235302"
type input "ĐẾN"
type input "0377883083"
type input "THÀNH"
type input "1"
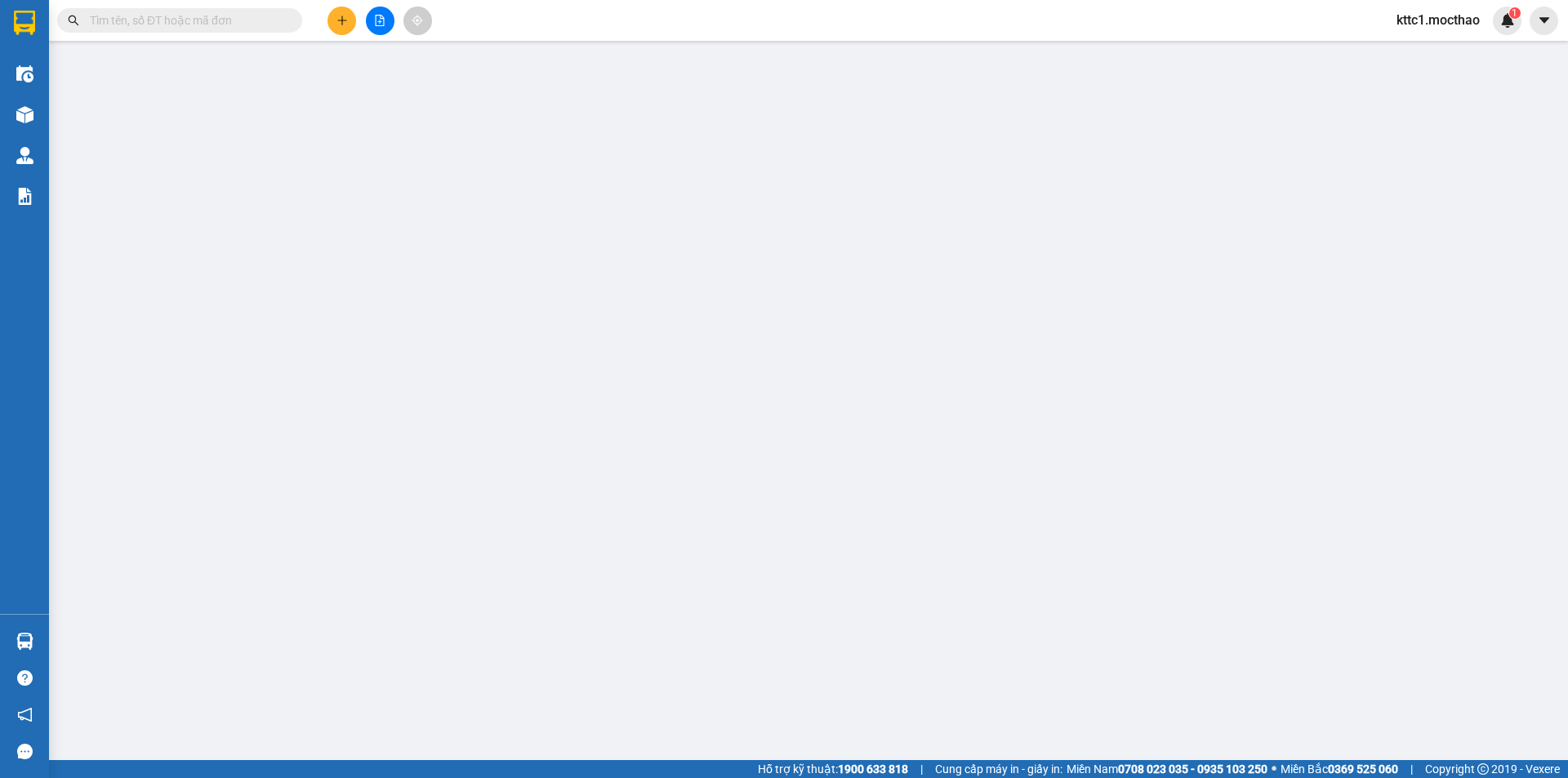
type input "20.000"
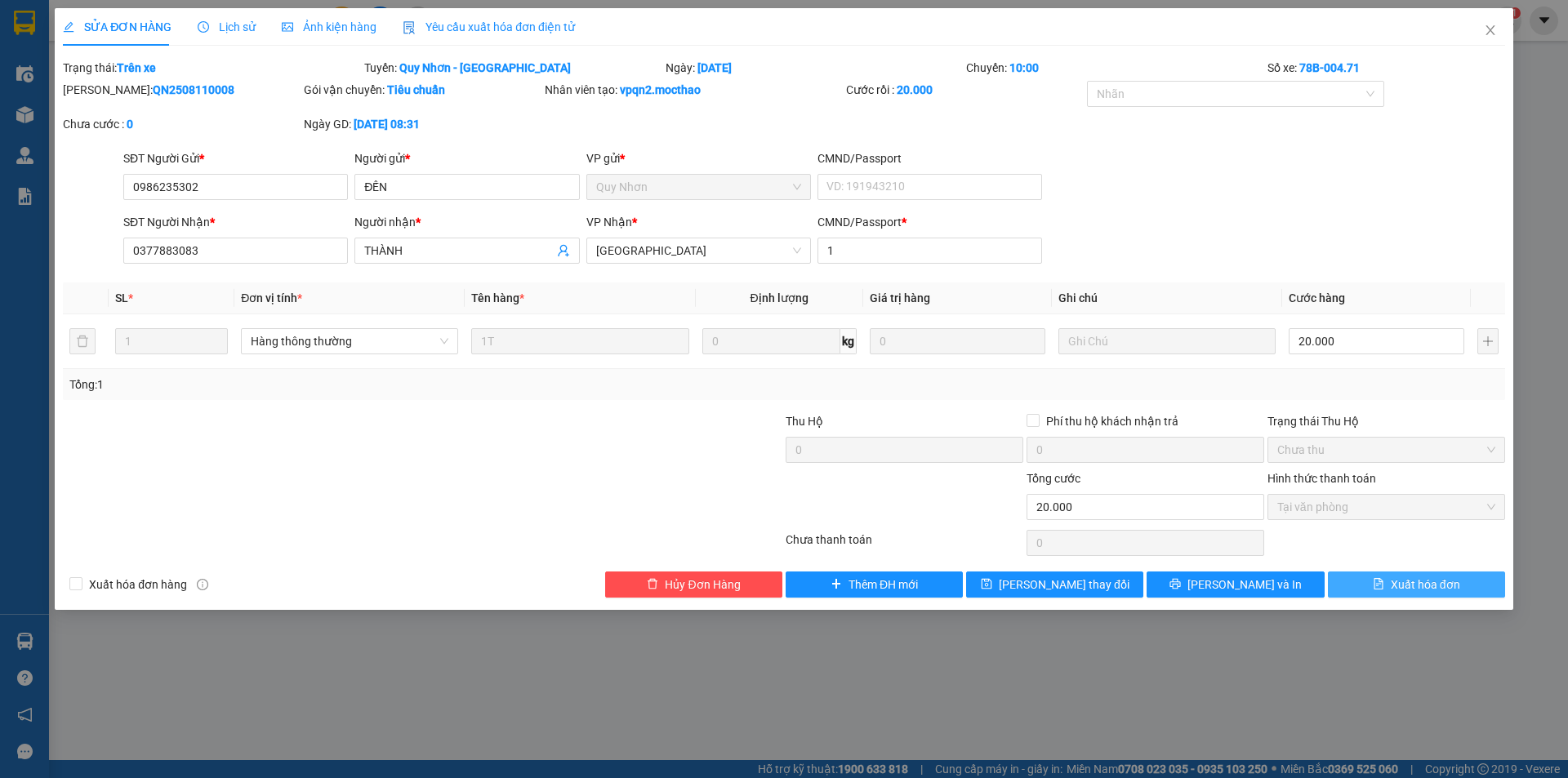
click at [1411, 580] on span "Xuất hóa đơn" at bounding box center [1425, 584] width 69 height 18
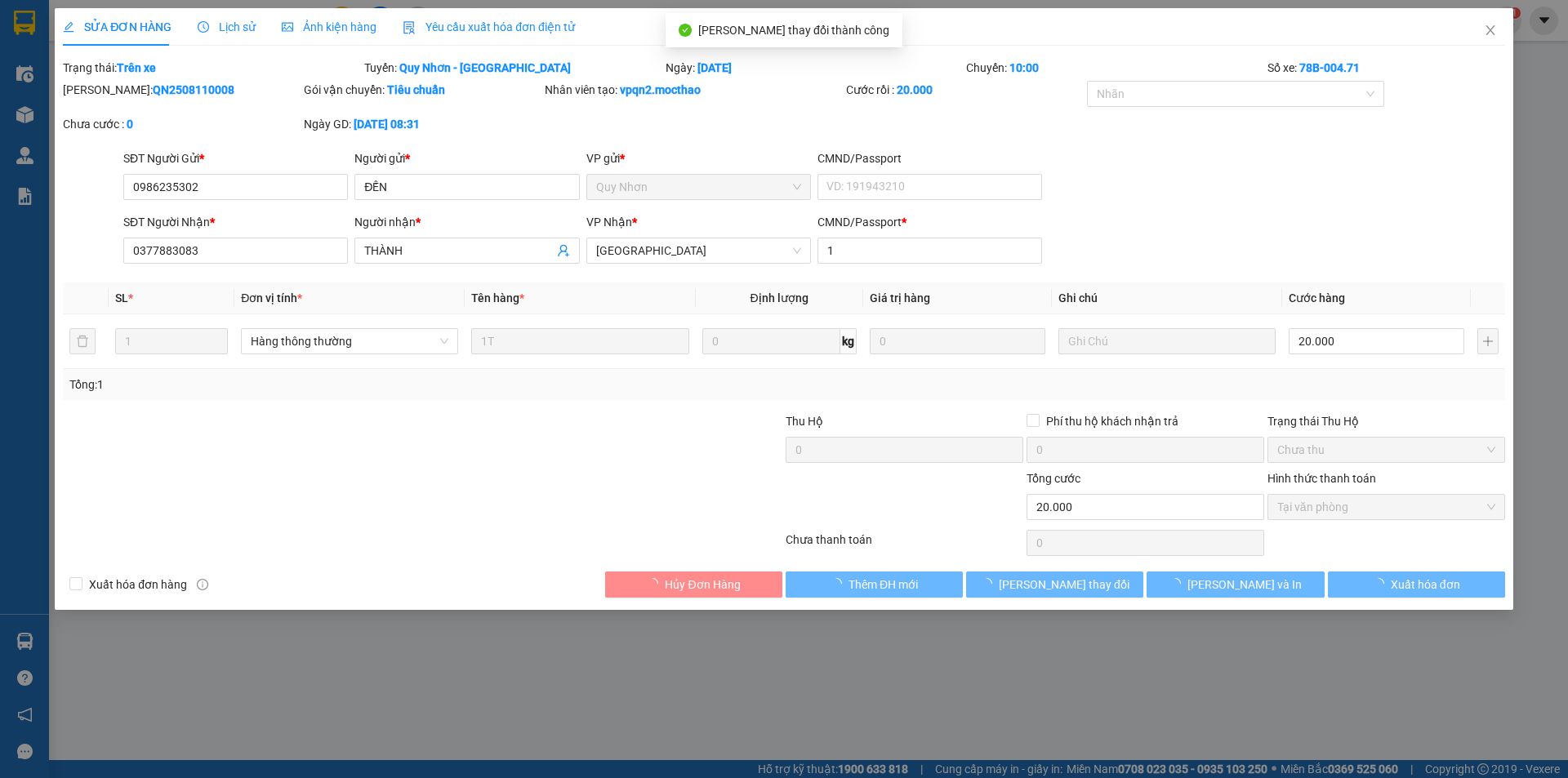
checkbox input "true"
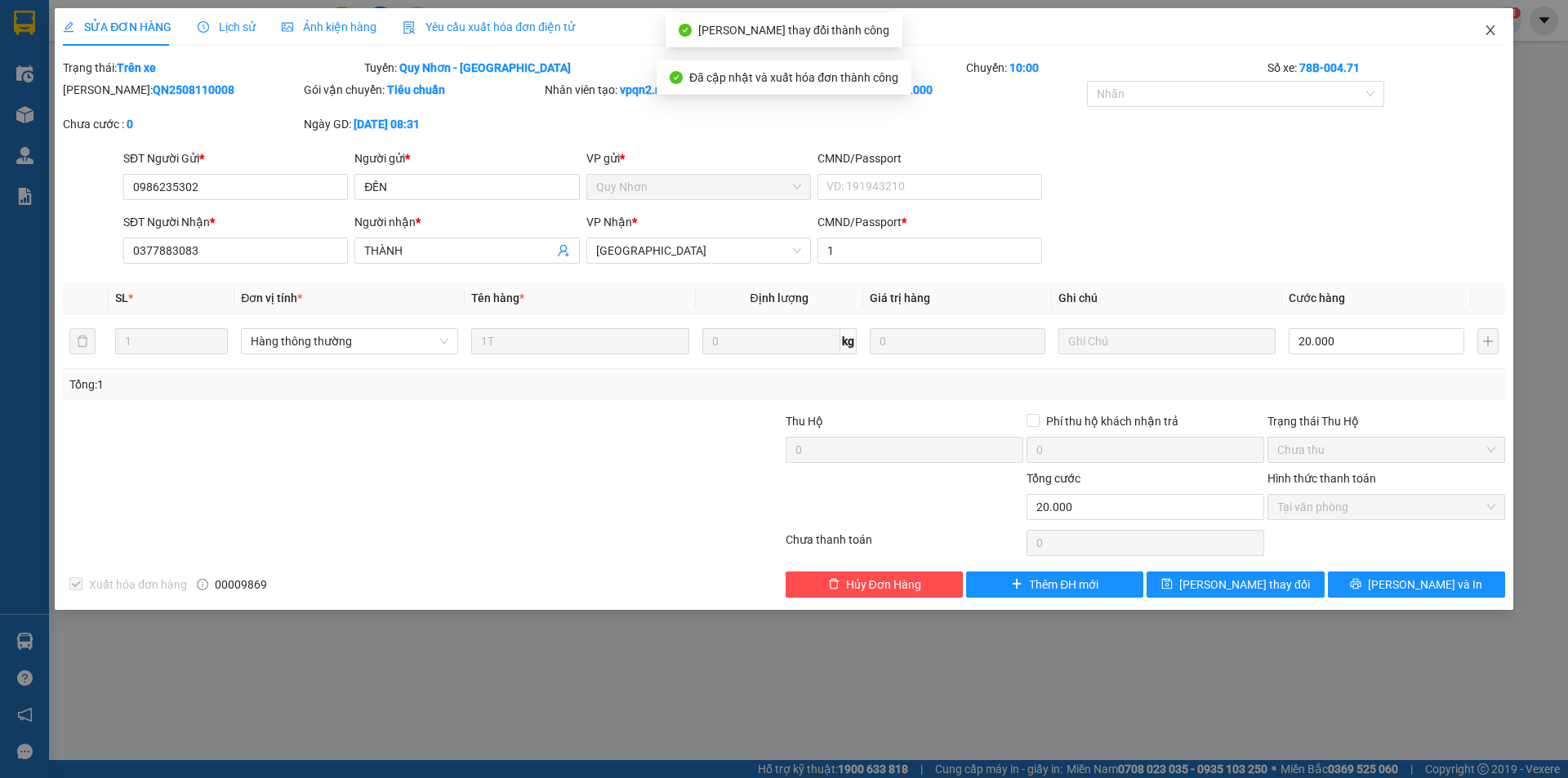
click at [1490, 27] on icon "close" at bounding box center [1490, 30] width 13 height 13
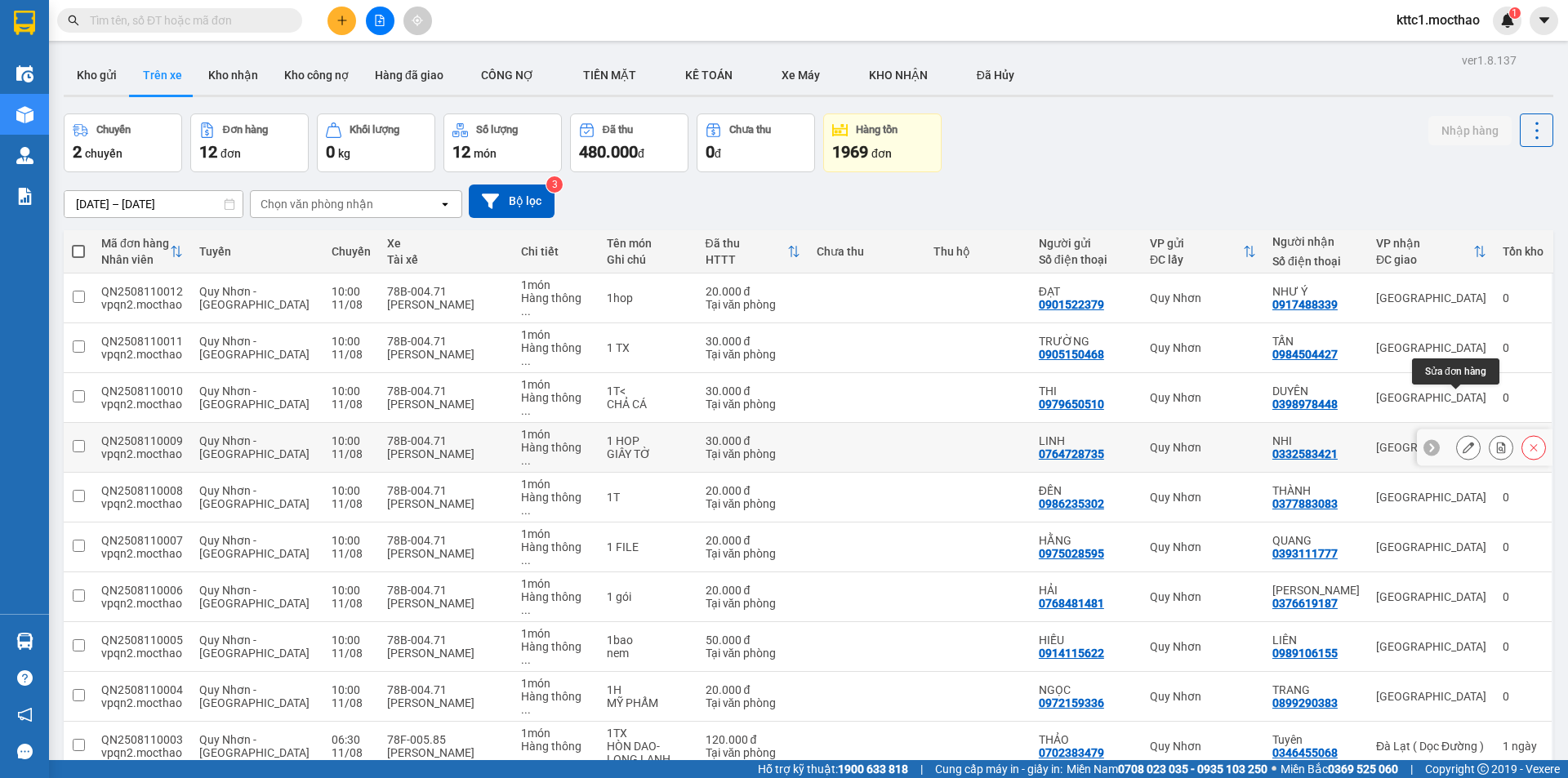
click at [1463, 442] on icon at bounding box center [1468, 447] width 11 height 11
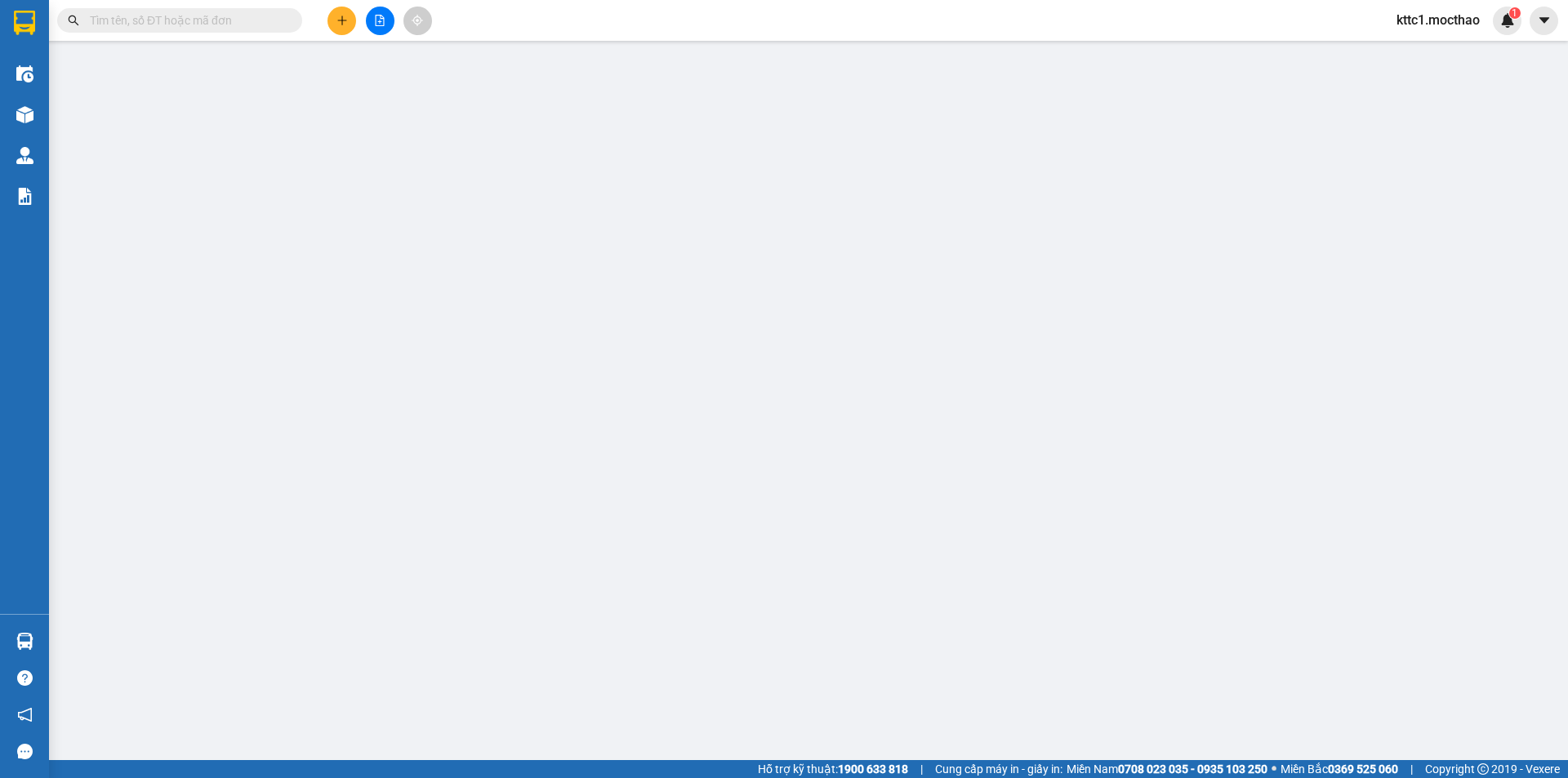
type input "0764728735"
type input "LINH"
type input "0332583421"
type input "NHI"
type input "A"
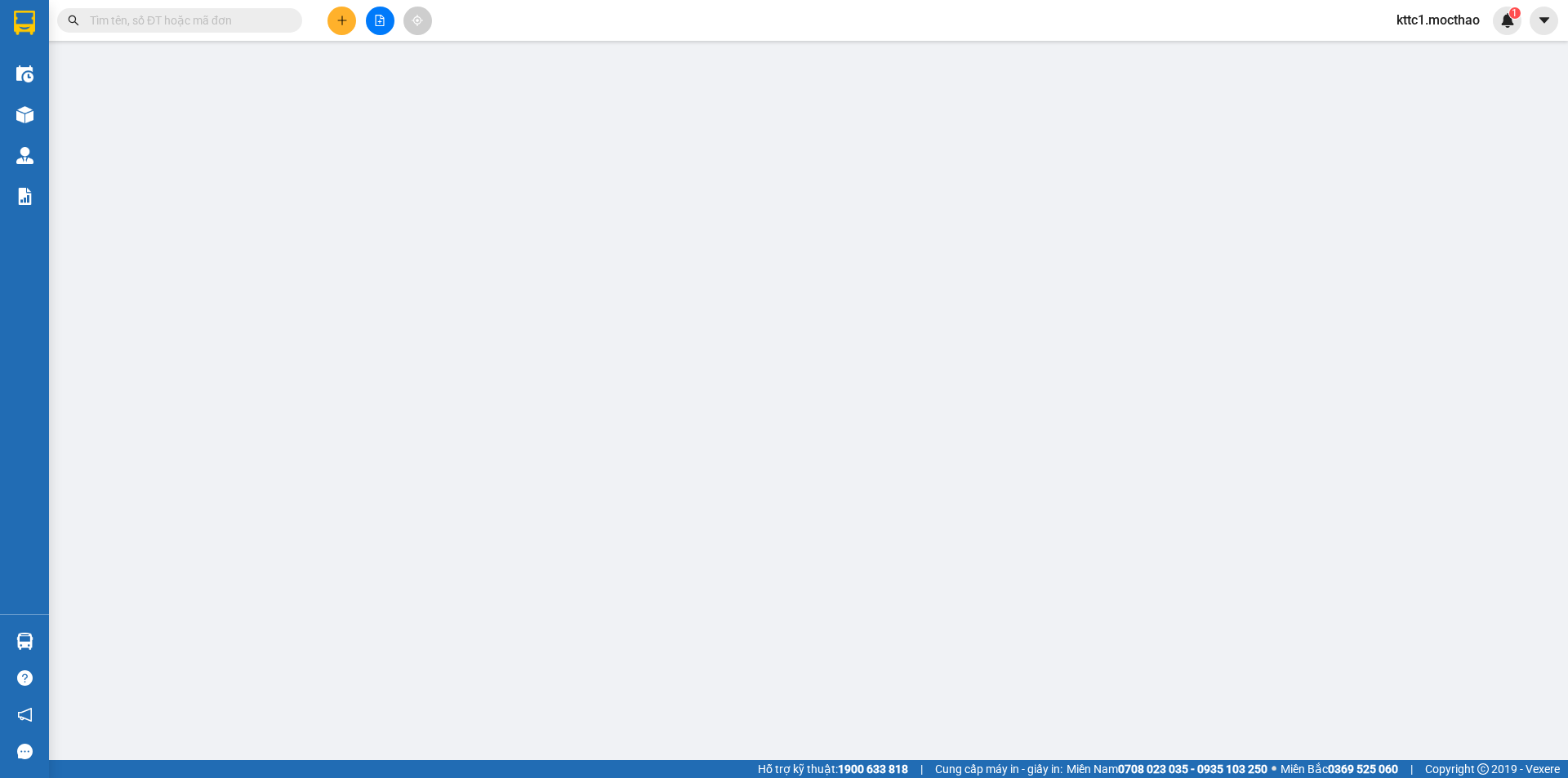
type input "30.000"
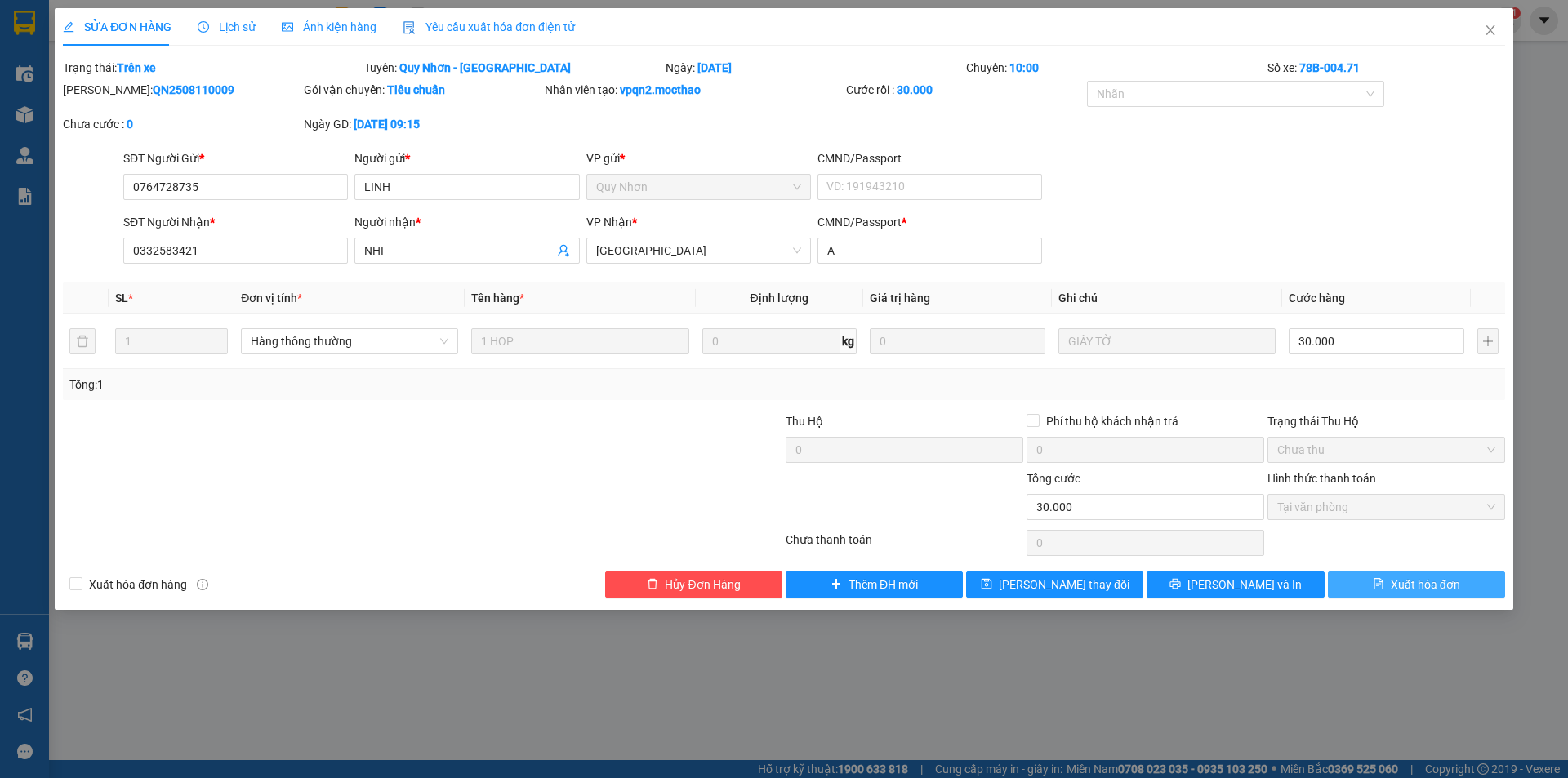
click at [1435, 588] on span "Xuất hóa đơn" at bounding box center [1425, 584] width 69 height 18
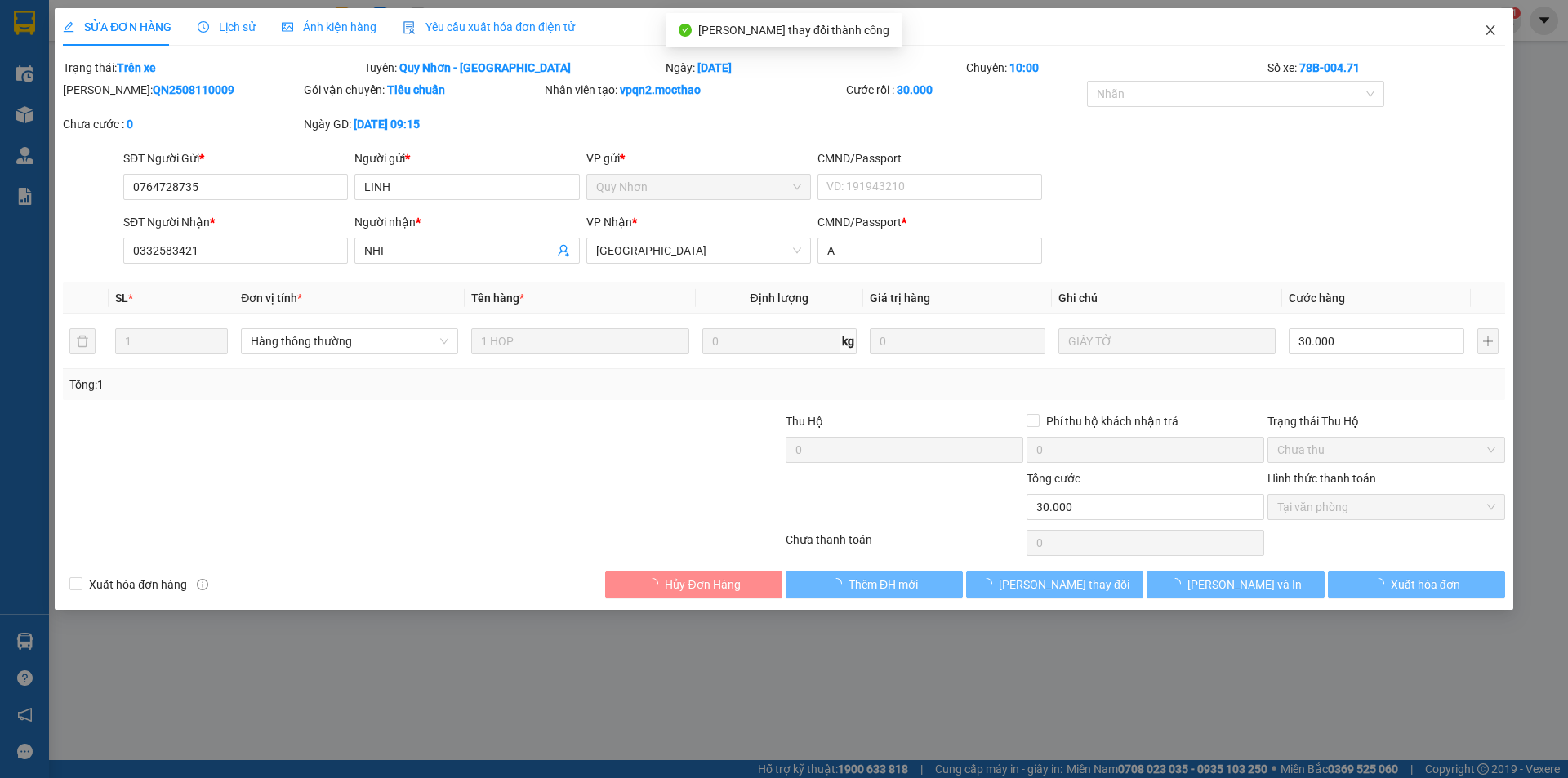
checkbox input "true"
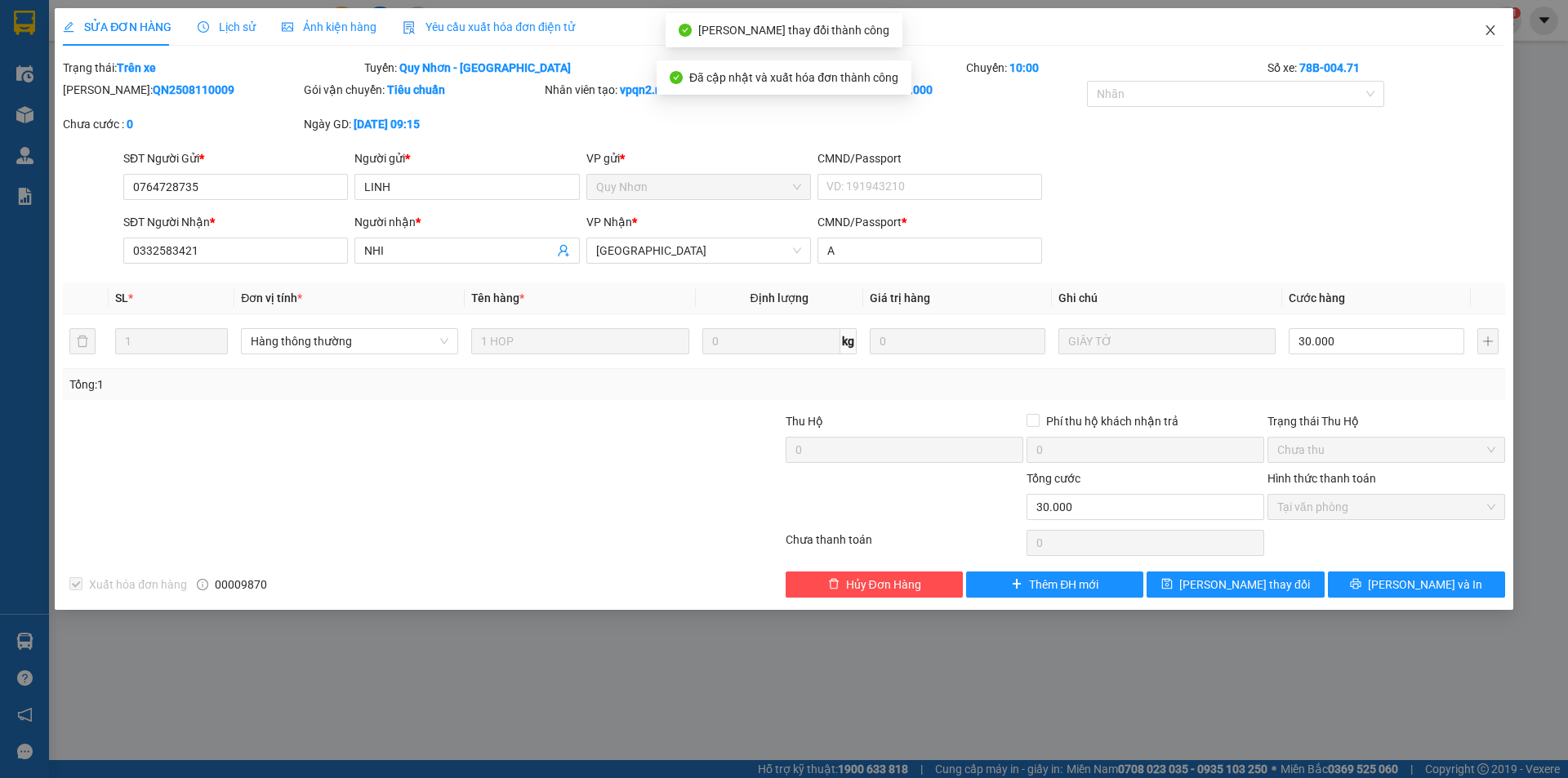
click at [1489, 27] on icon "close" at bounding box center [1490, 30] width 13 height 13
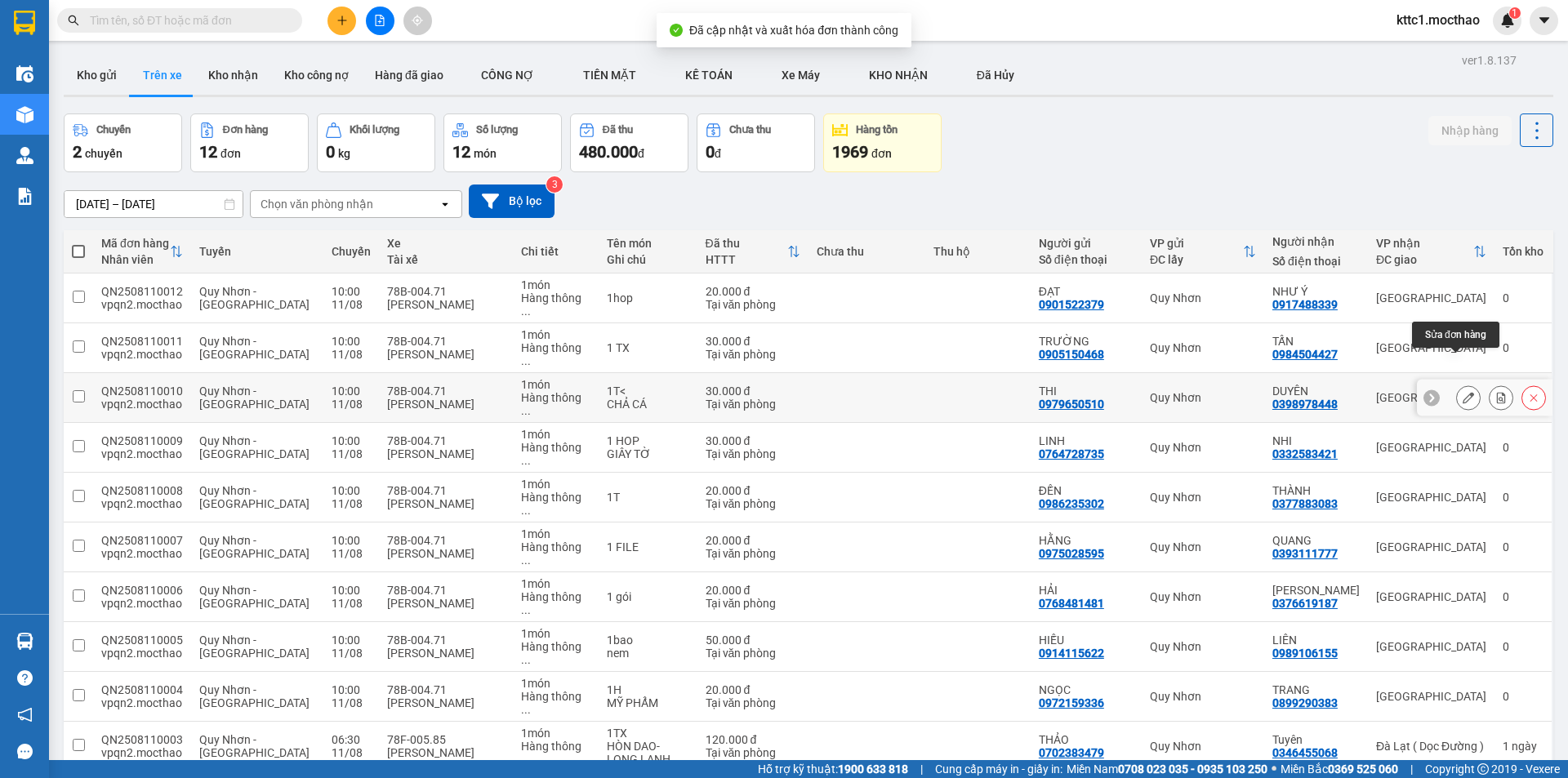
click at [1463, 391] on icon at bounding box center [1468, 397] width 11 height 11
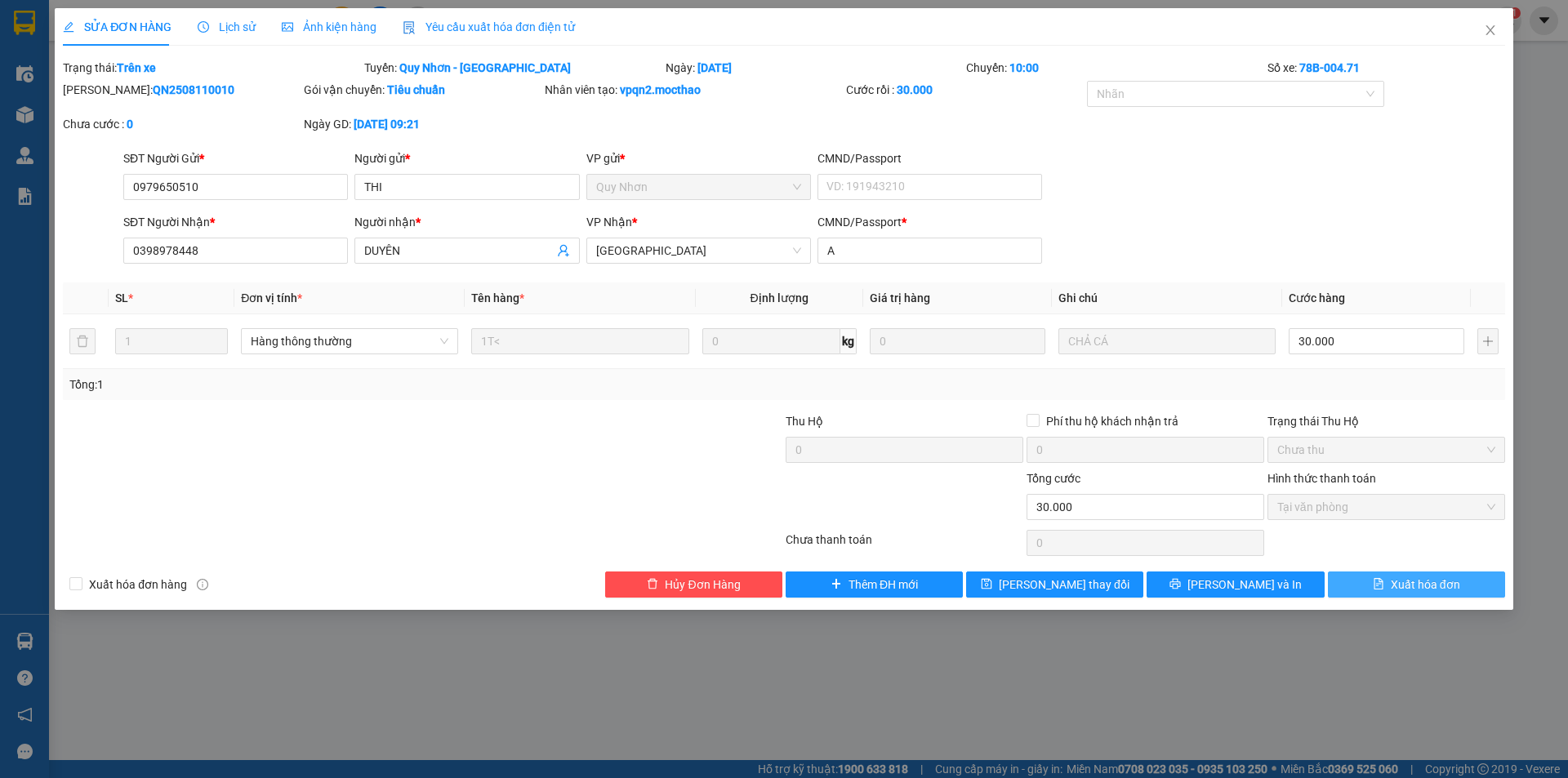
click at [1405, 582] on span "Xuất hóa đơn" at bounding box center [1425, 584] width 69 height 18
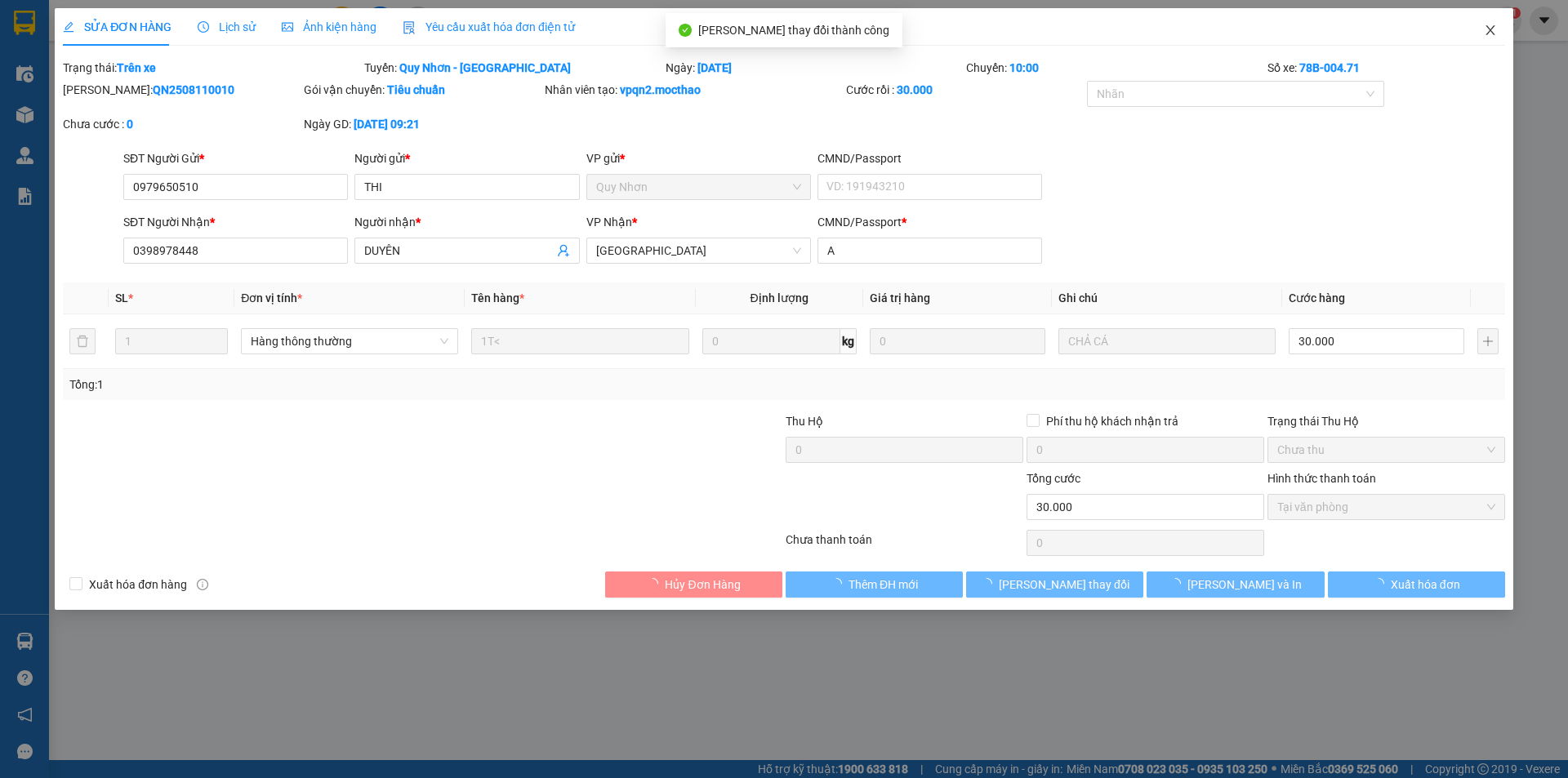
click at [1491, 24] on span "Close" at bounding box center [1490, 31] width 46 height 46
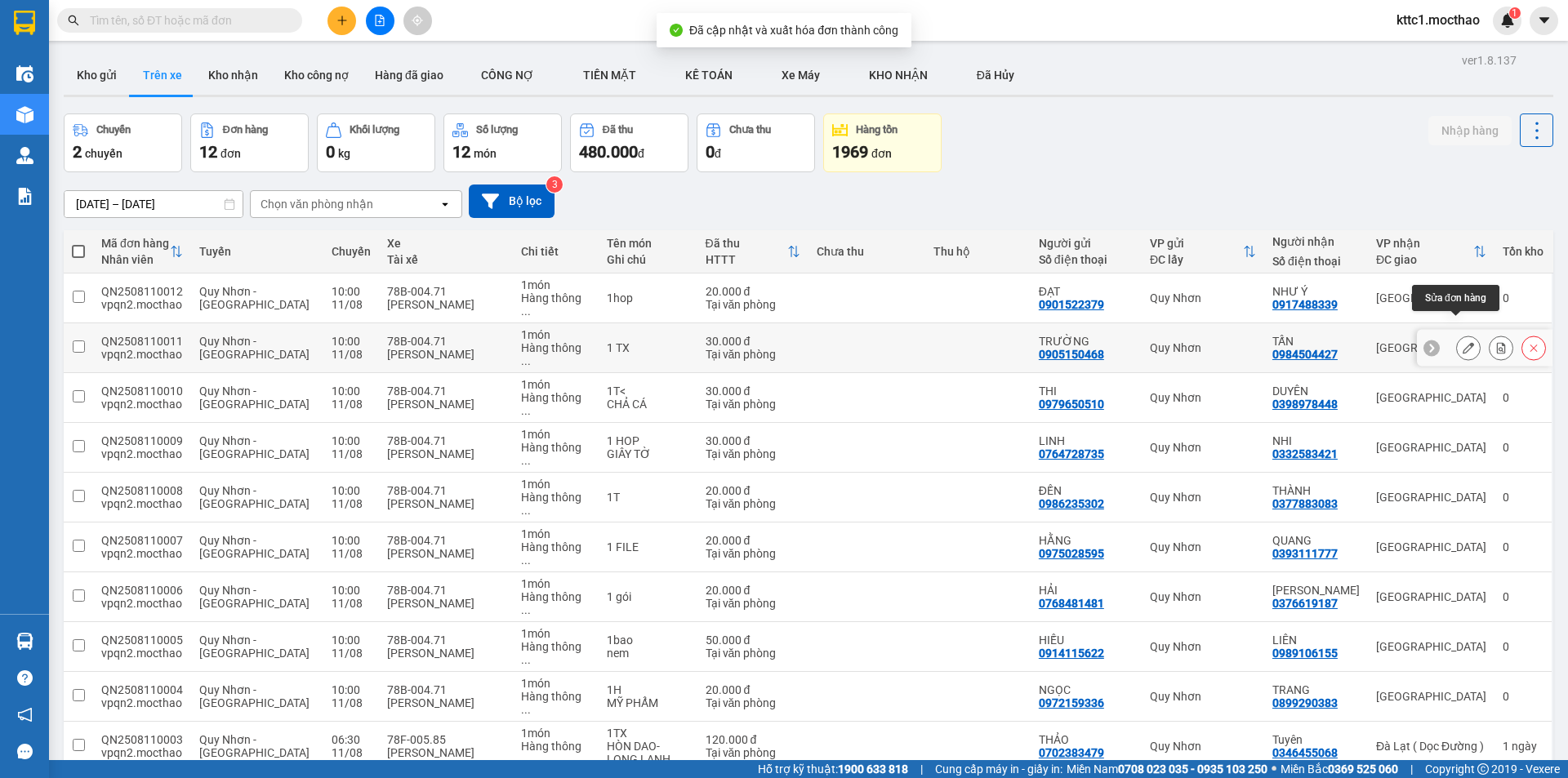
click at [1457, 333] on button at bounding box center [1468, 348] width 23 height 28
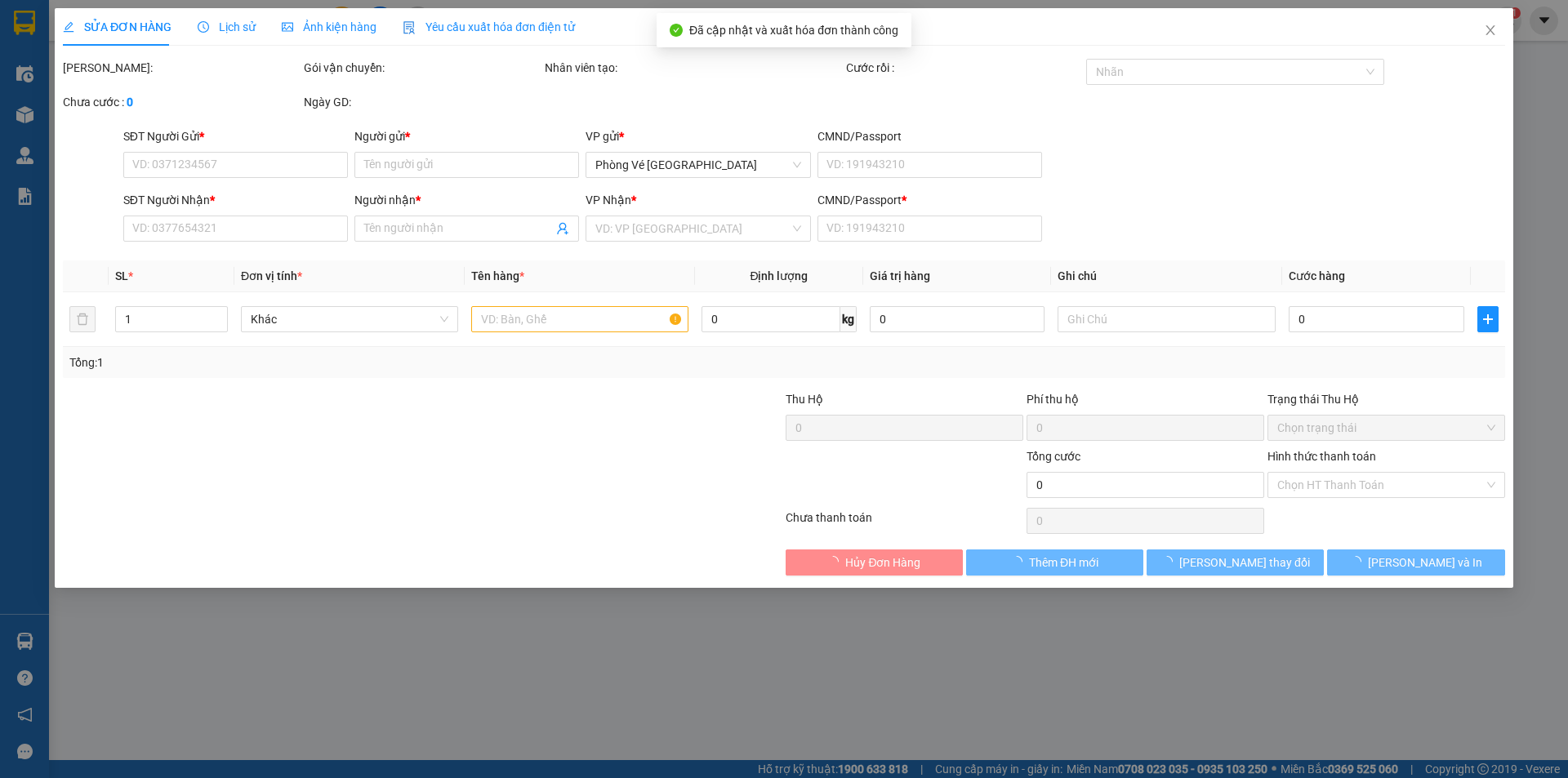
type input "0905150468"
type input "TRƯỜNG"
type input "0984504427"
type input "TẤN"
type input "210913013"
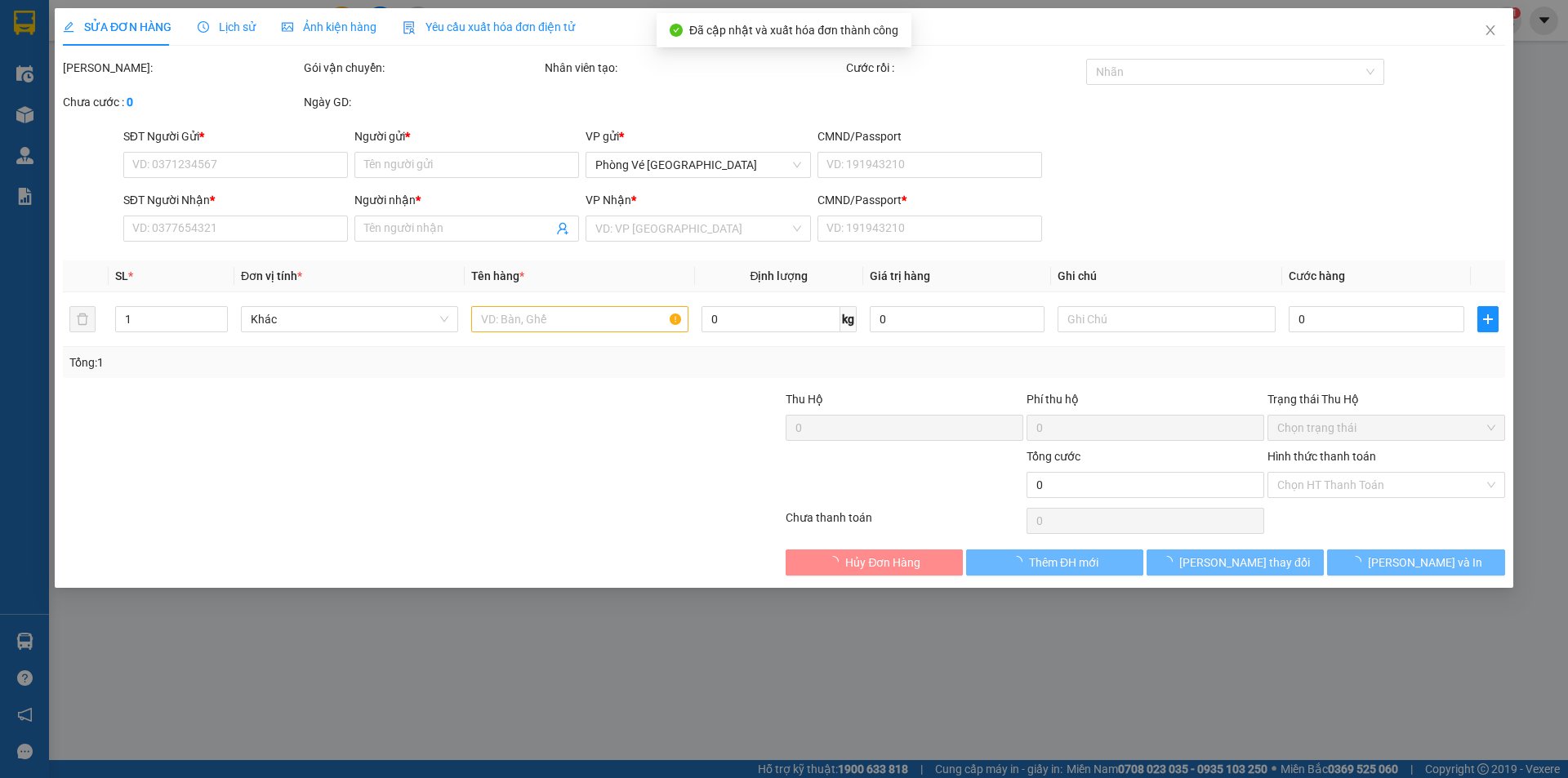
type input "30.000"
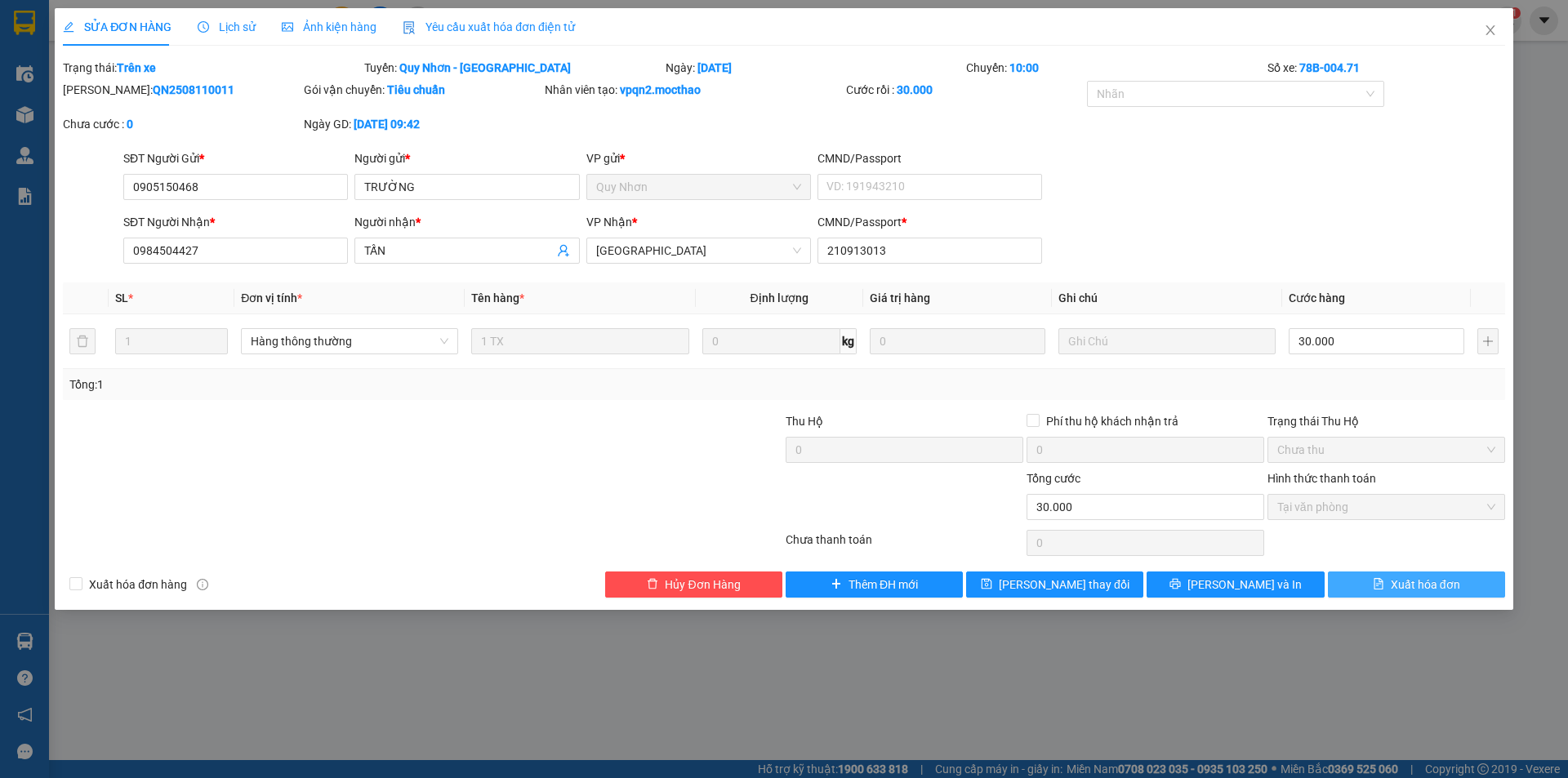
click at [1397, 574] on button "Xuất hóa đơn" at bounding box center [1416, 583] width 177 height 26
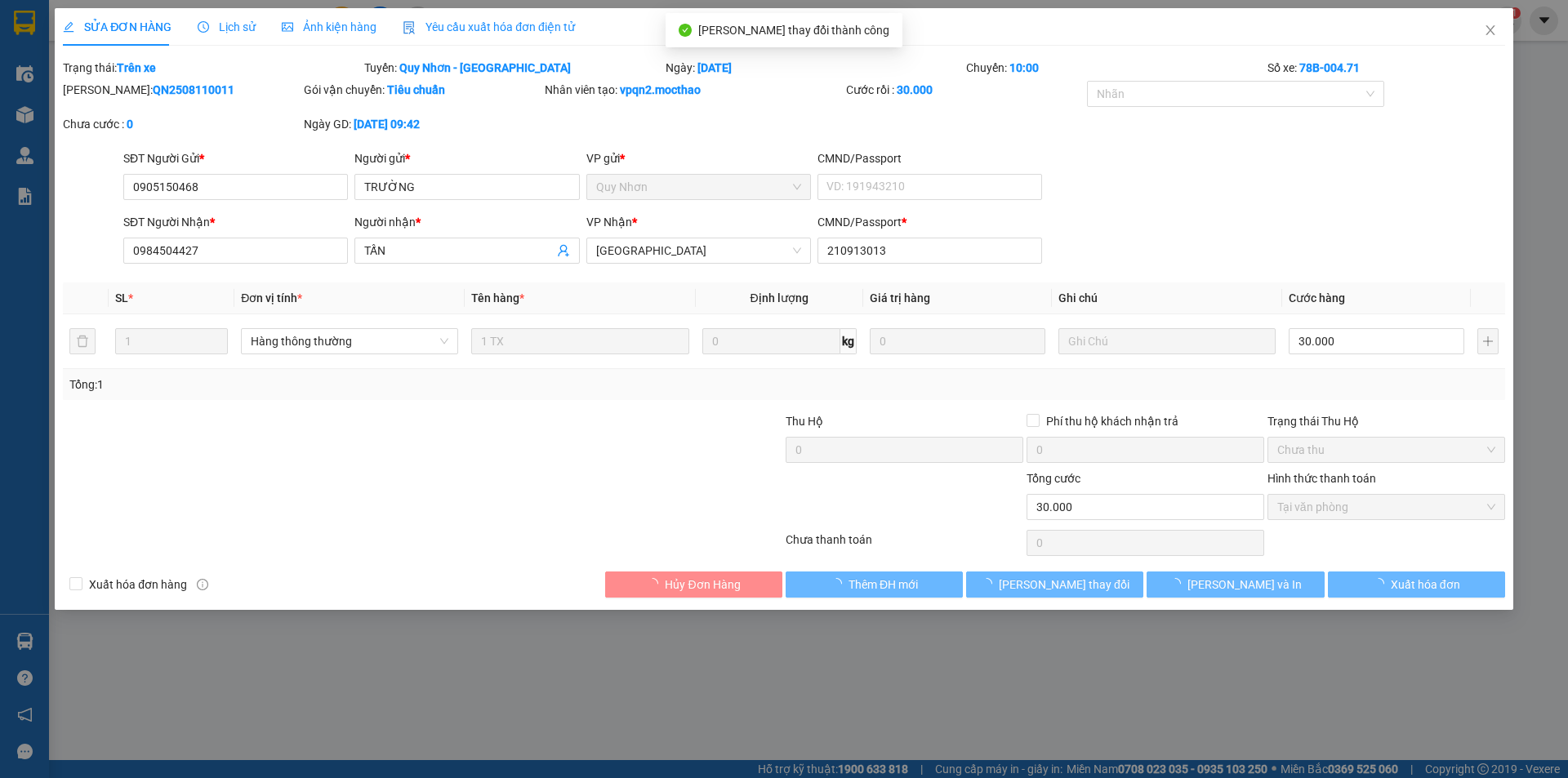
checkbox input "true"
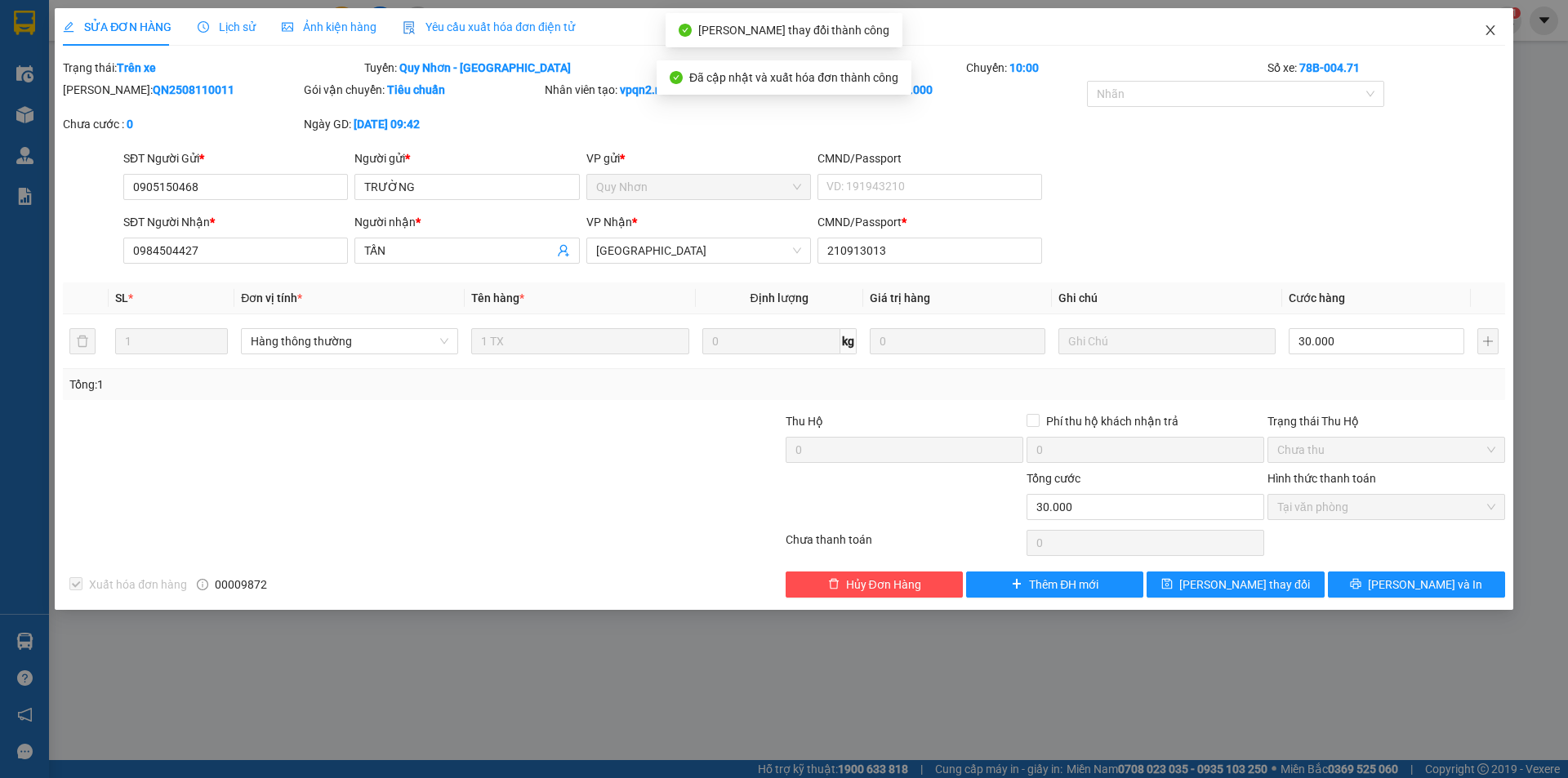
click at [1493, 26] on icon "close" at bounding box center [1490, 30] width 13 height 13
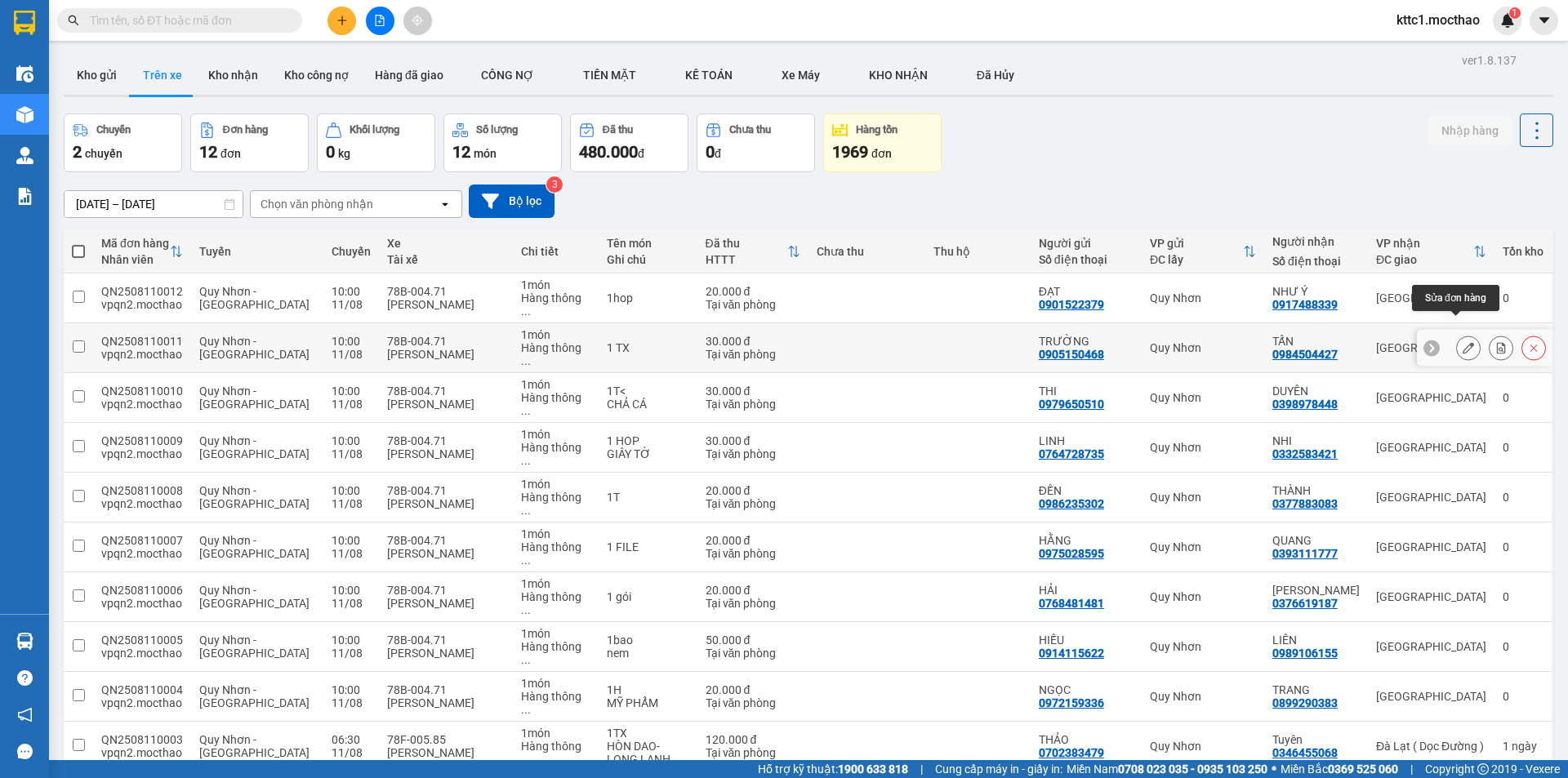
click at [1463, 342] on icon at bounding box center [1468, 348] width 11 height 11
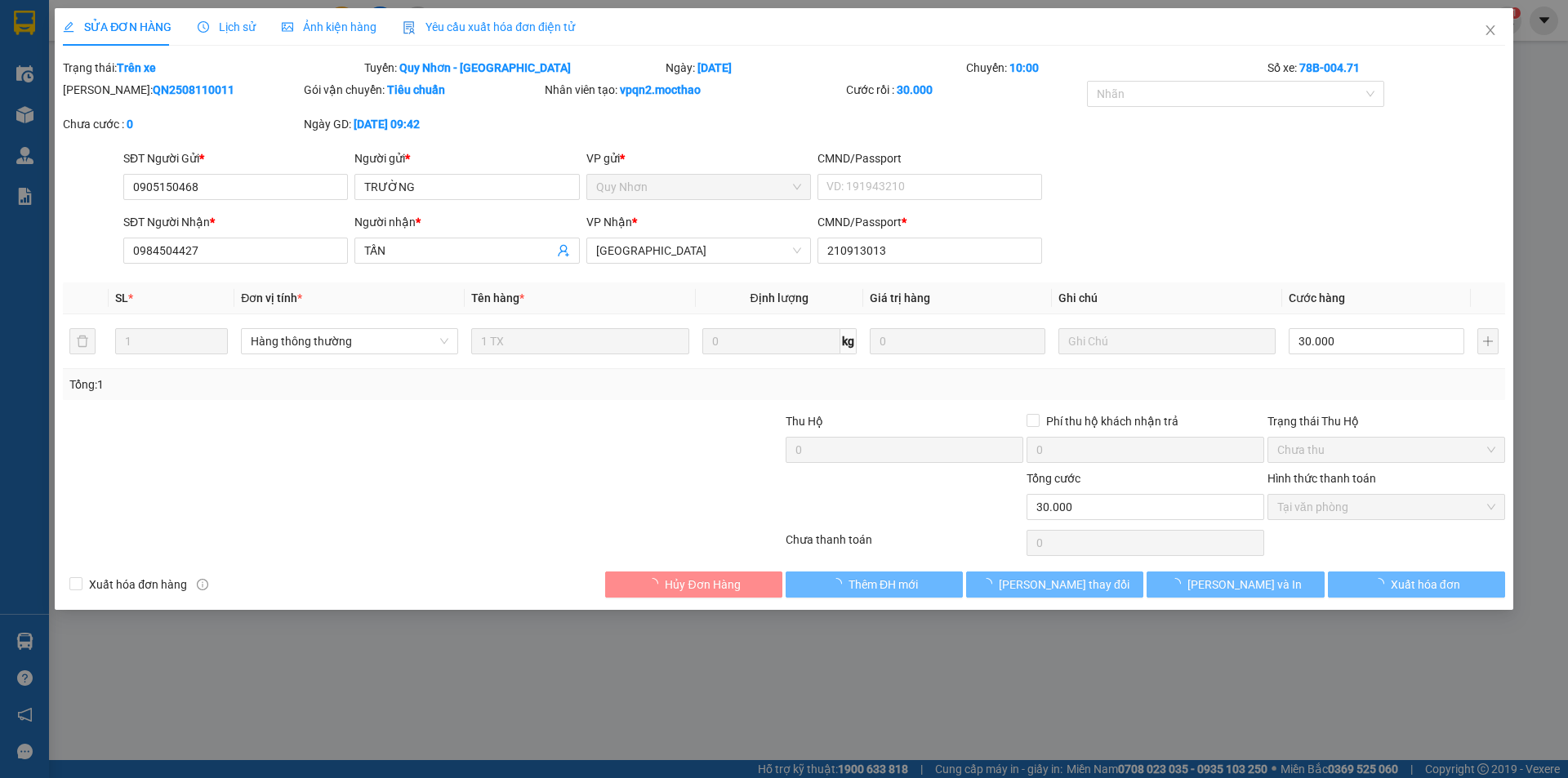
checkbox input "true"
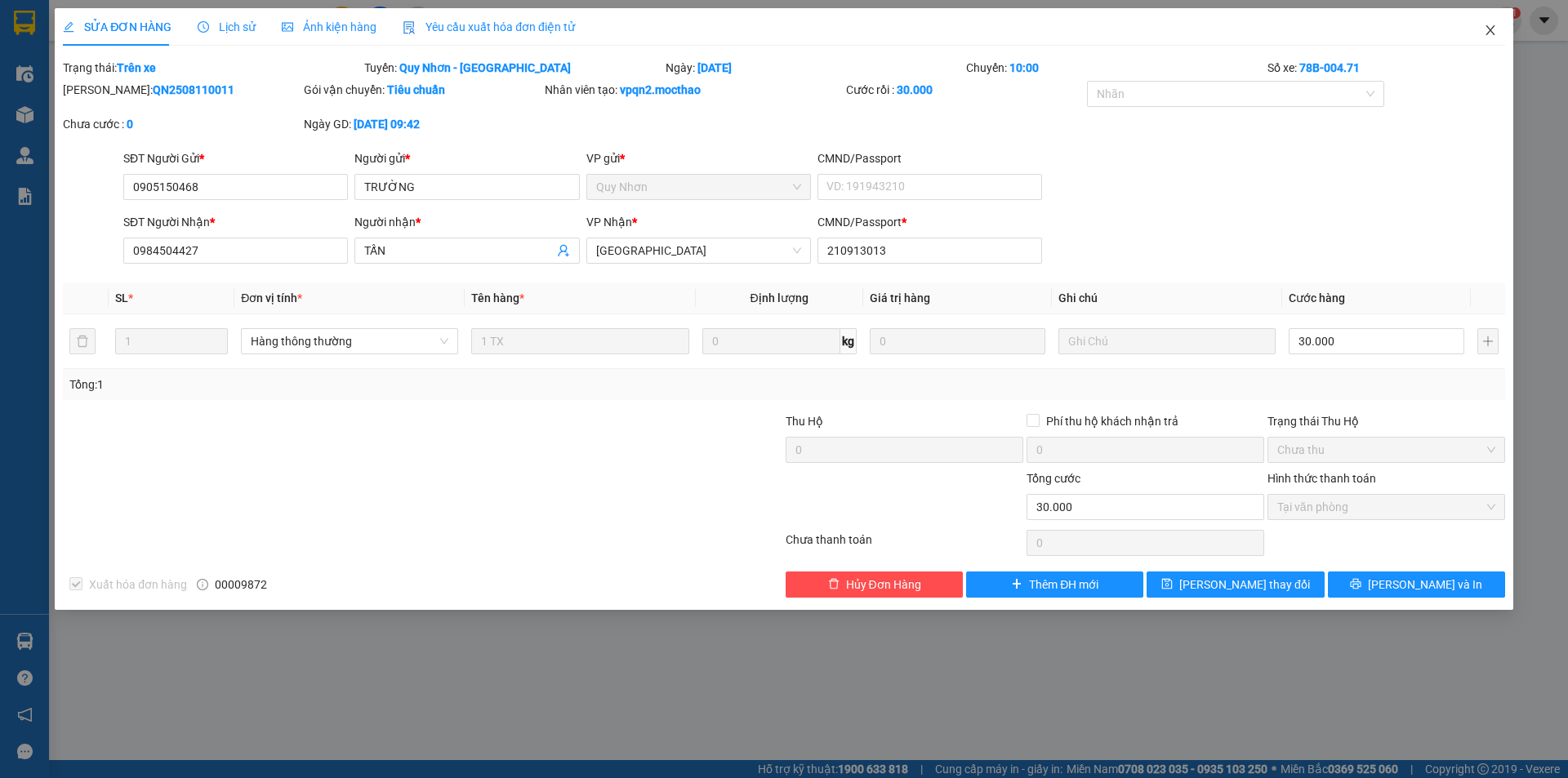
click at [1489, 30] on icon "close" at bounding box center [1489, 30] width 9 height 9
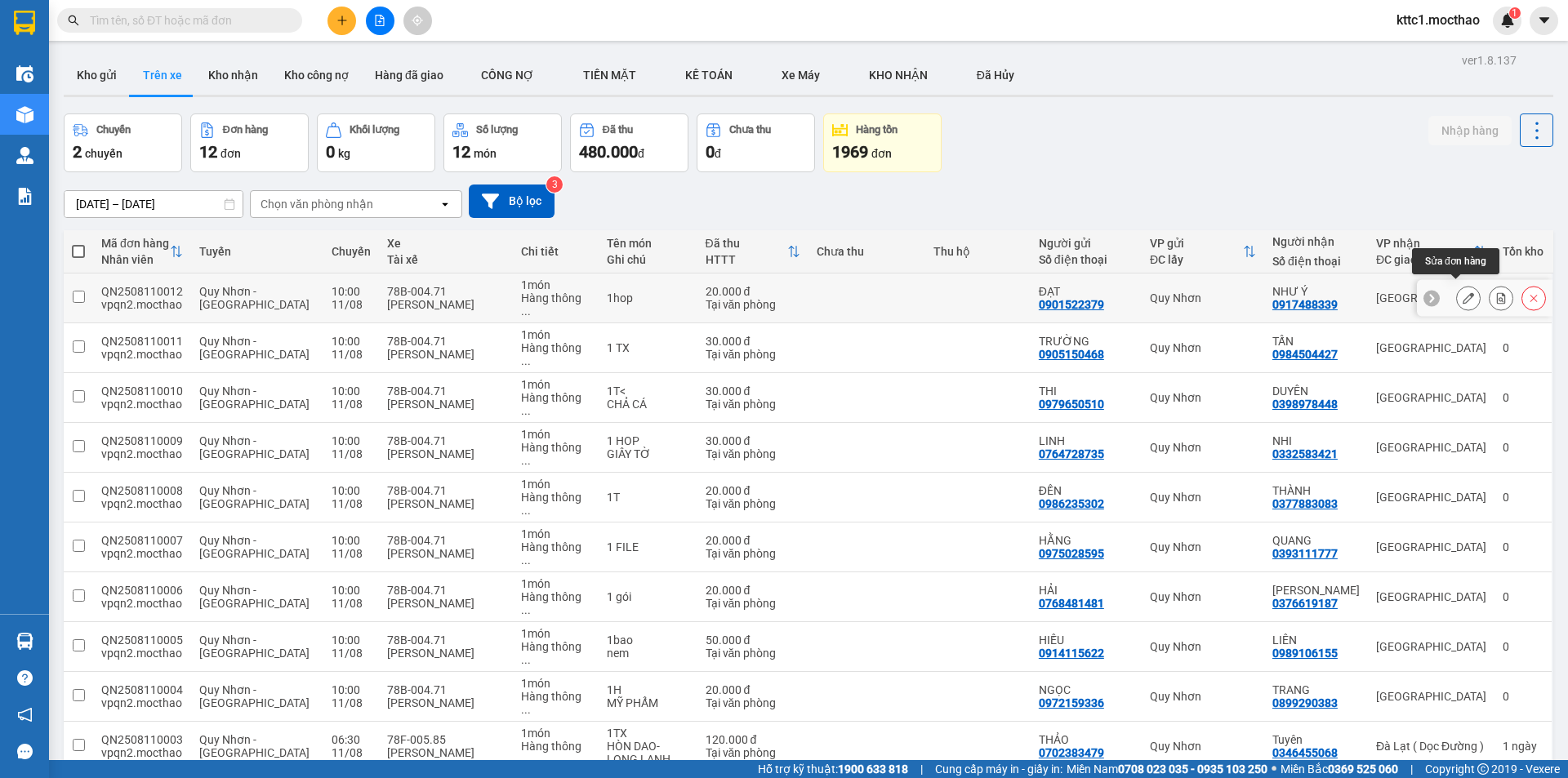
click at [1463, 294] on icon at bounding box center [1468, 298] width 11 height 11
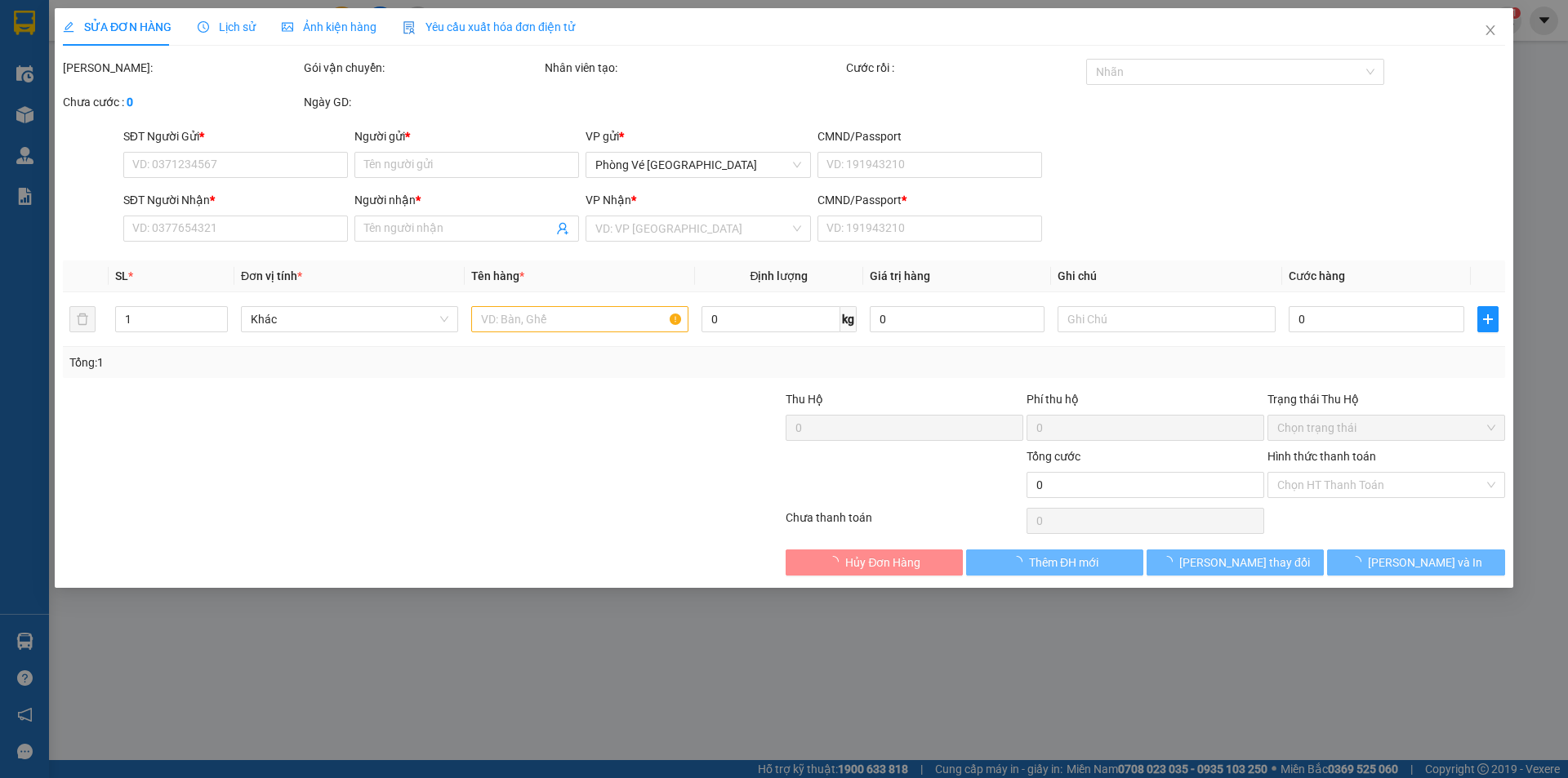
type input "0901522379"
type input "ĐẠT"
type input "0917488339"
type input "NHƯ Ý"
type input "A"
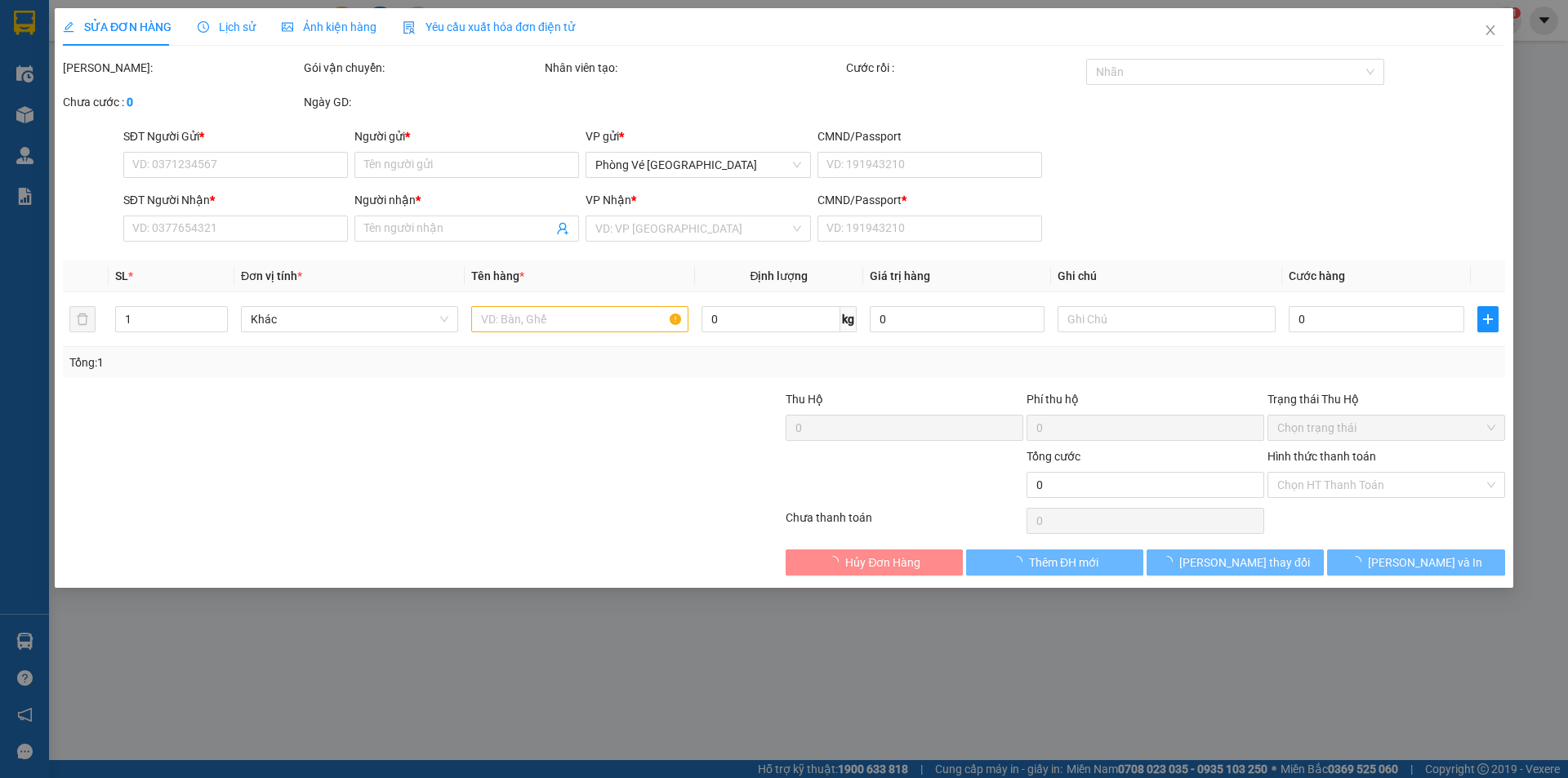
type input "20.000"
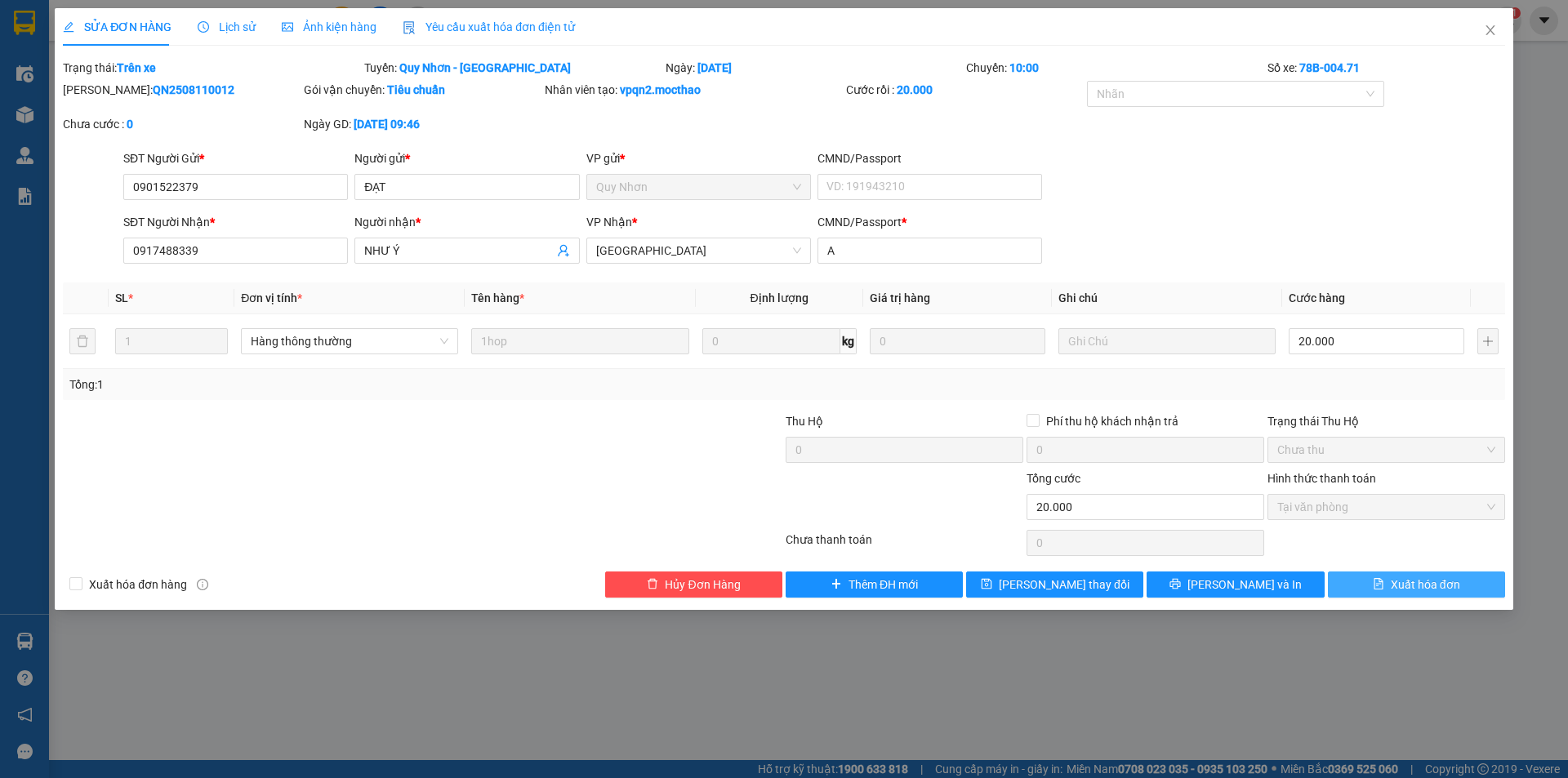
click at [1412, 580] on span "Xuất hóa đơn" at bounding box center [1425, 584] width 69 height 18
checkbox input "true"
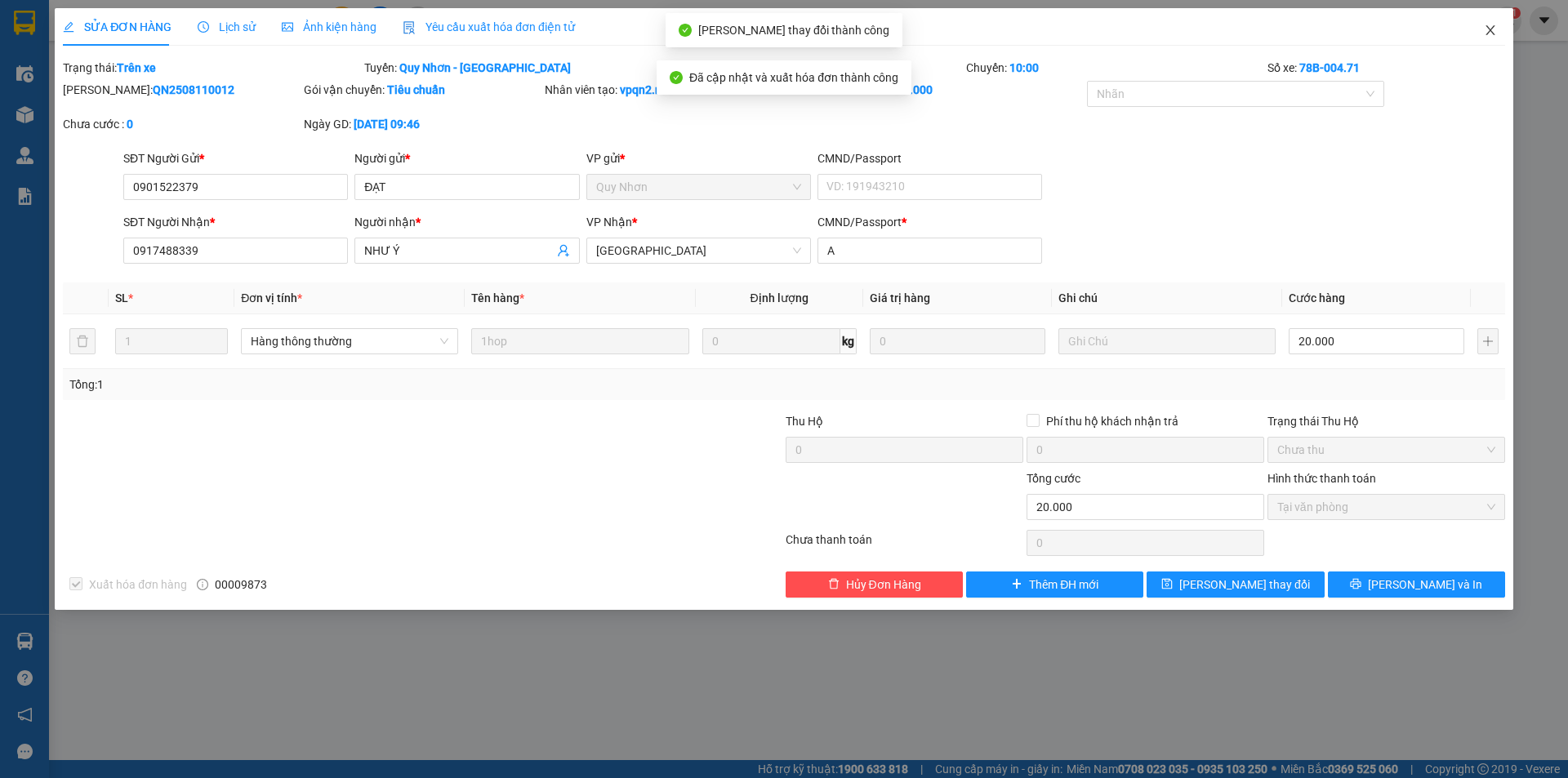
click at [1493, 28] on icon "close" at bounding box center [1489, 30] width 9 height 9
